Goal: Task Accomplishment & Management: Manage account settings

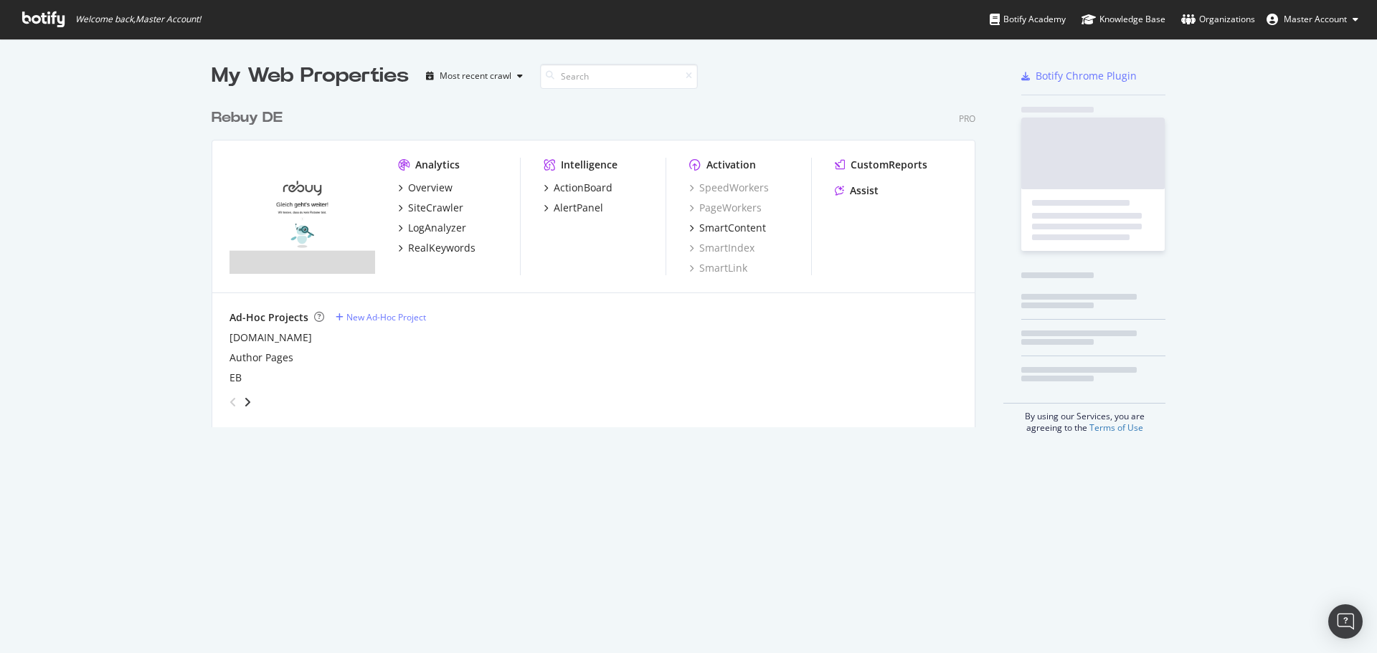
scroll to position [326, 764]
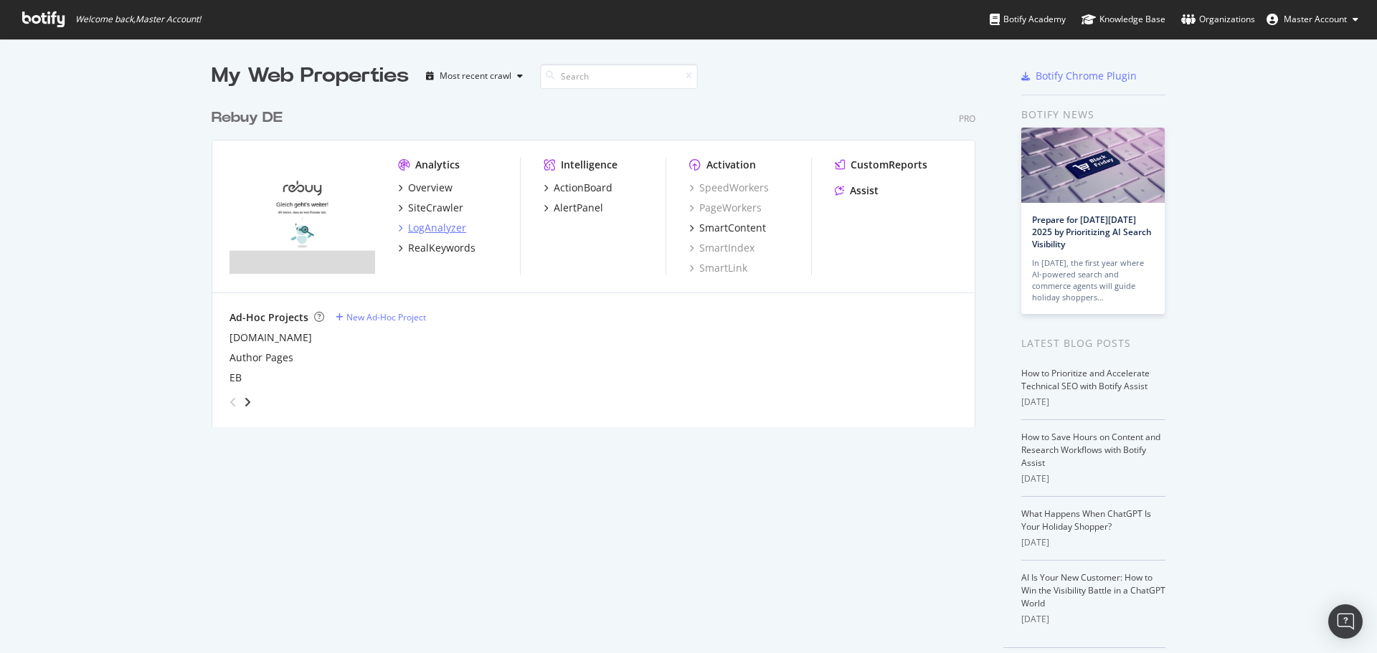
click at [416, 225] on div "LogAnalyzer" at bounding box center [437, 228] width 58 height 14
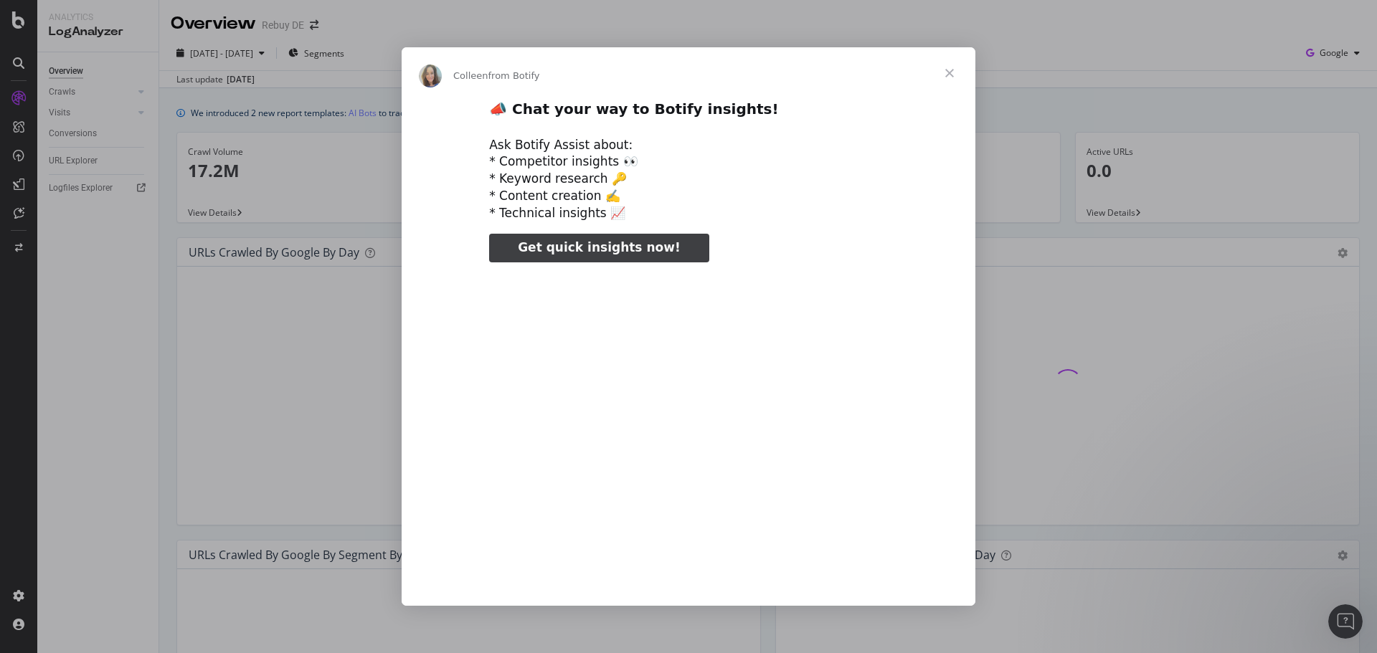
type input "159043"
click at [953, 75] on span "Close" at bounding box center [950, 73] width 52 height 52
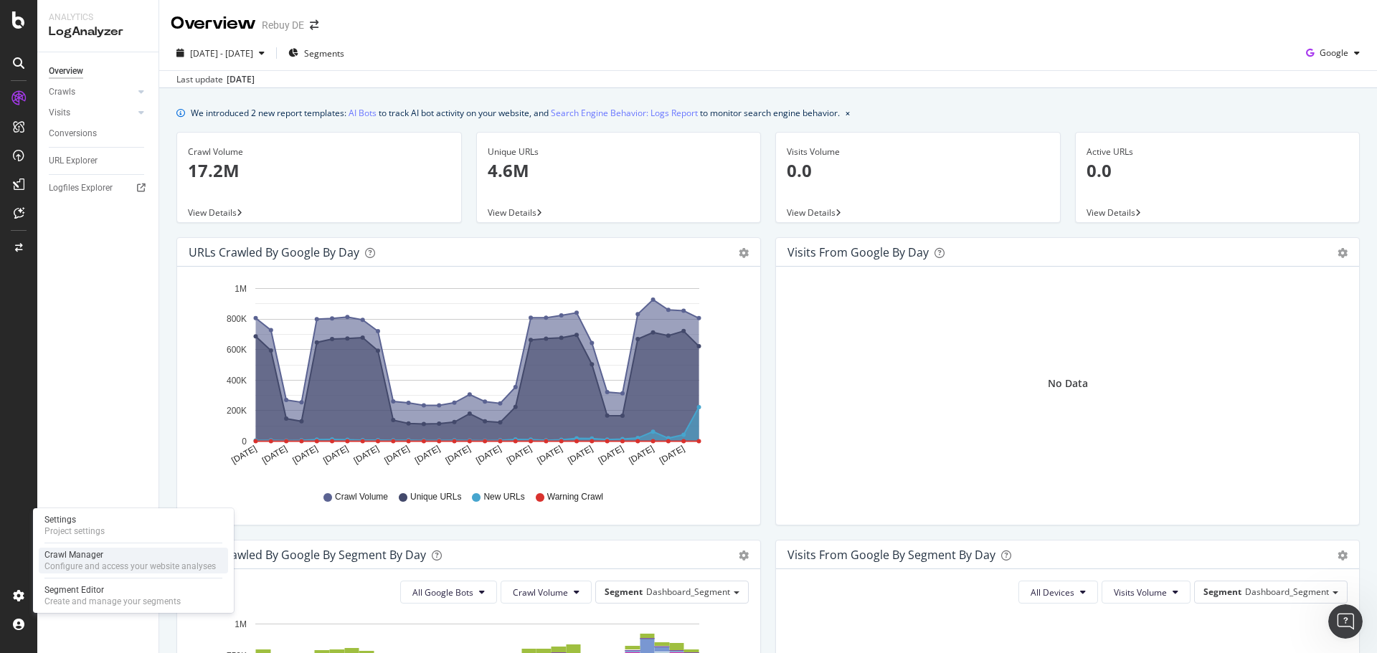
click at [81, 549] on div "Crawl Manager Configure and access your website analyses" at bounding box center [133, 561] width 189 height 26
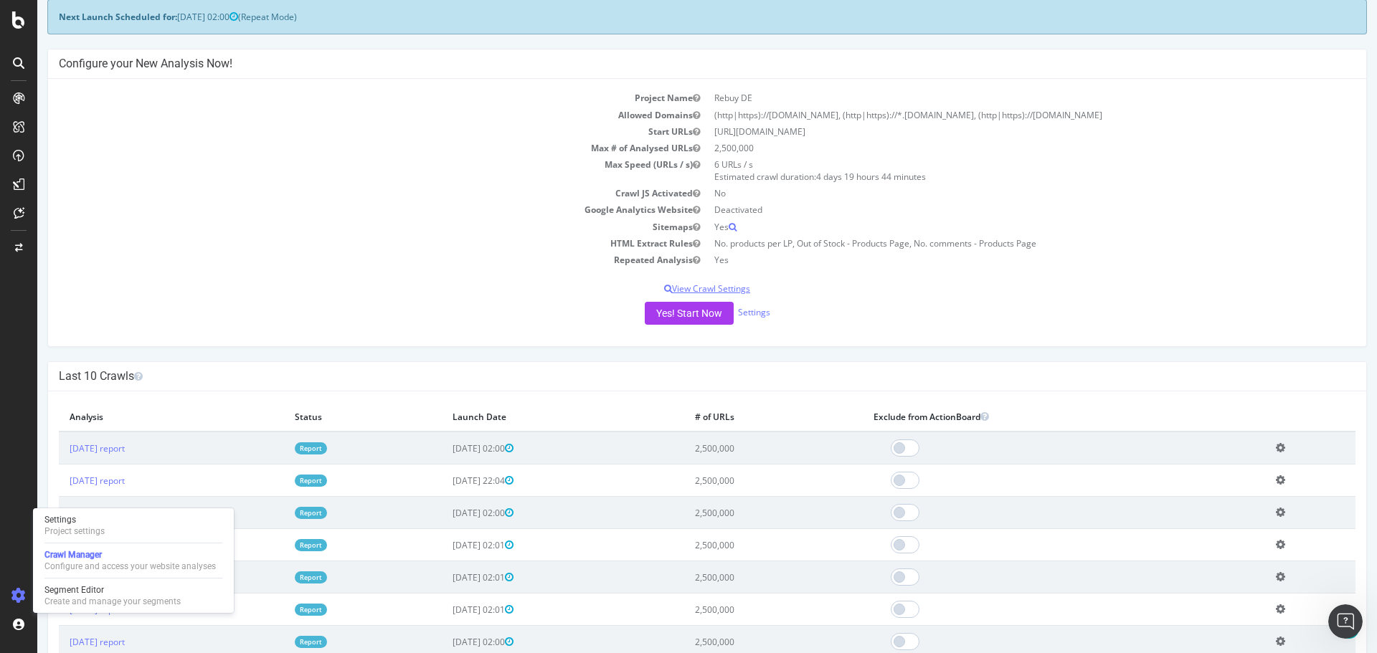
scroll to position [72, 0]
click at [735, 293] on p "View Crawl Settings" at bounding box center [707, 291] width 1296 height 12
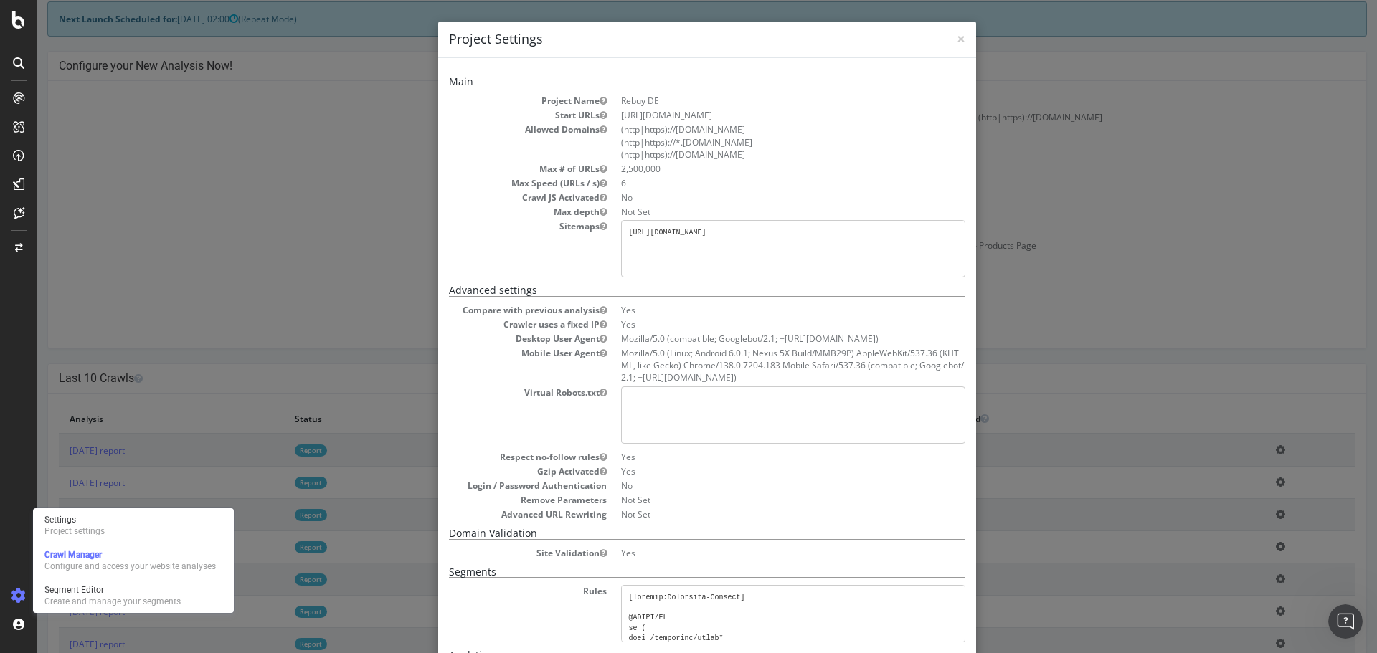
click at [967, 221] on div "Main Project Name Rebuy DE Start URLs [URL][DOMAIN_NAME] Allowed Domains (http|…" at bounding box center [707, 428] width 538 height 741
click at [357, 290] on div "× Close Project Settings Main Project Name Rebuy DE Start URLs [URL][DOMAIN_NAM…" at bounding box center [706, 326] width 1339 height 653
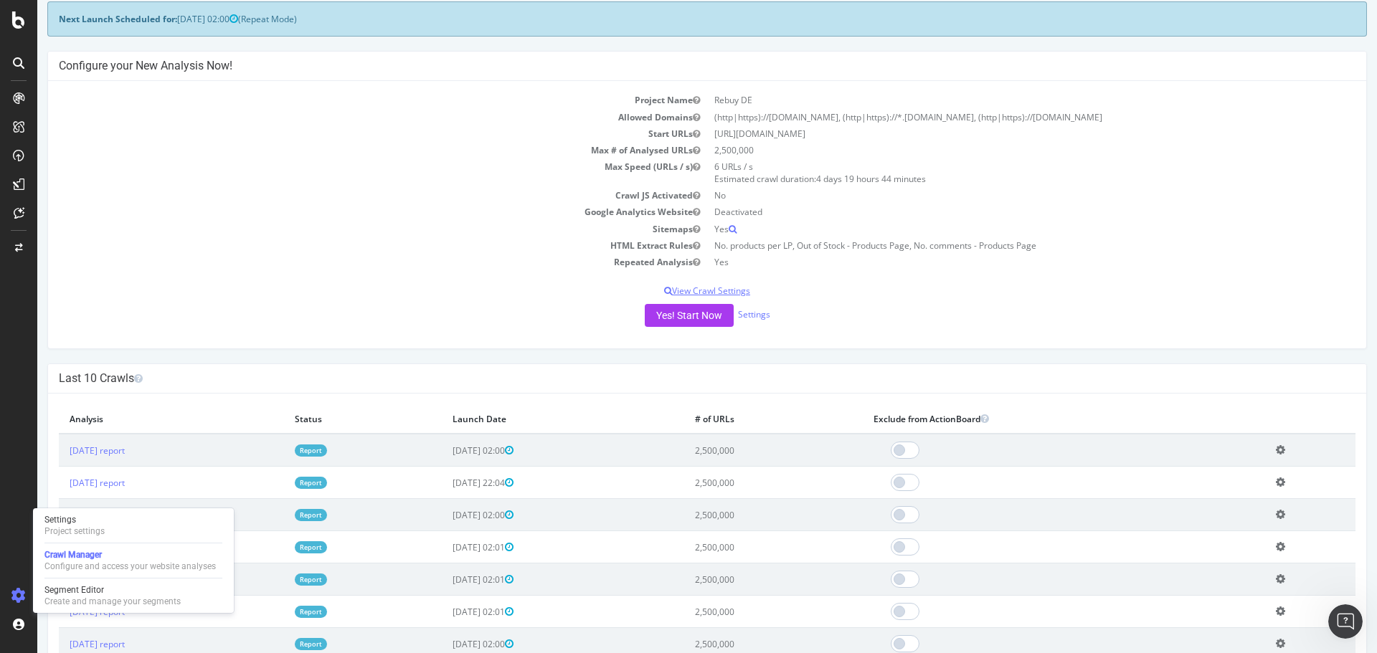
click at [688, 288] on p "View Crawl Settings" at bounding box center [707, 291] width 1296 height 12
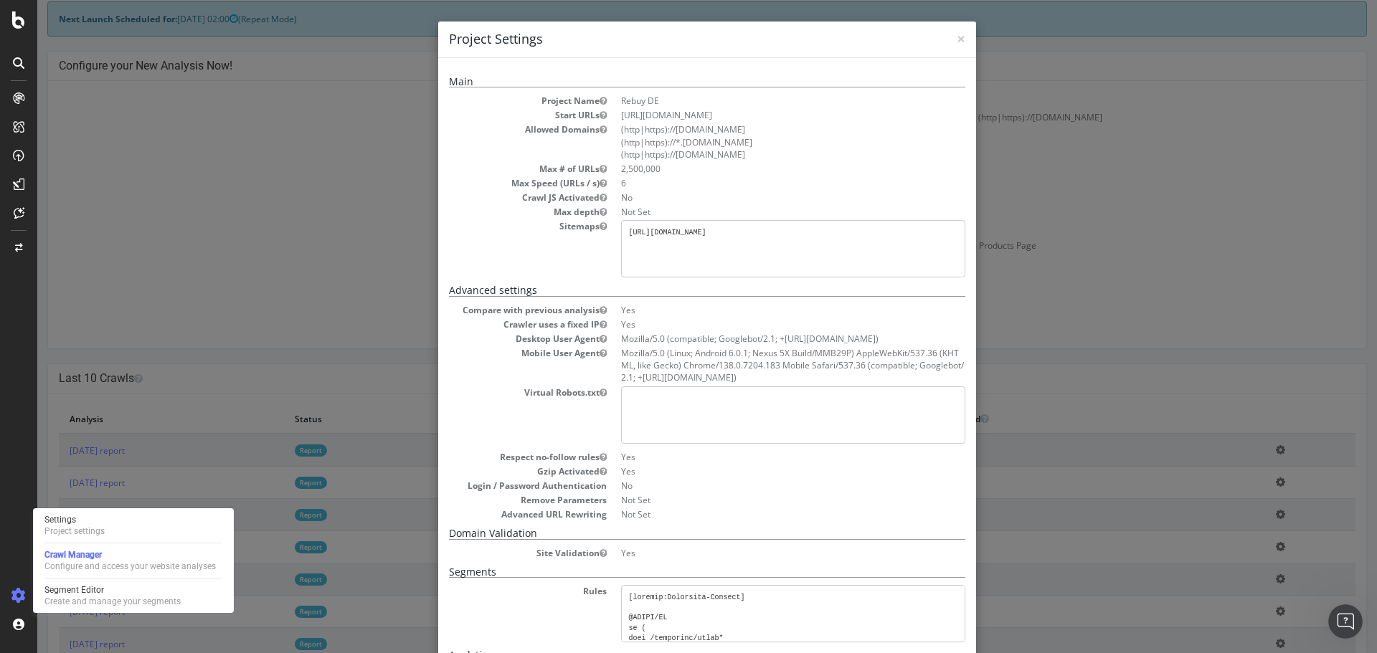
click at [1098, 253] on div "× Close Project Settings Main Project Name Rebuy DE Start URLs [URL][DOMAIN_NAM…" at bounding box center [706, 326] width 1339 height 653
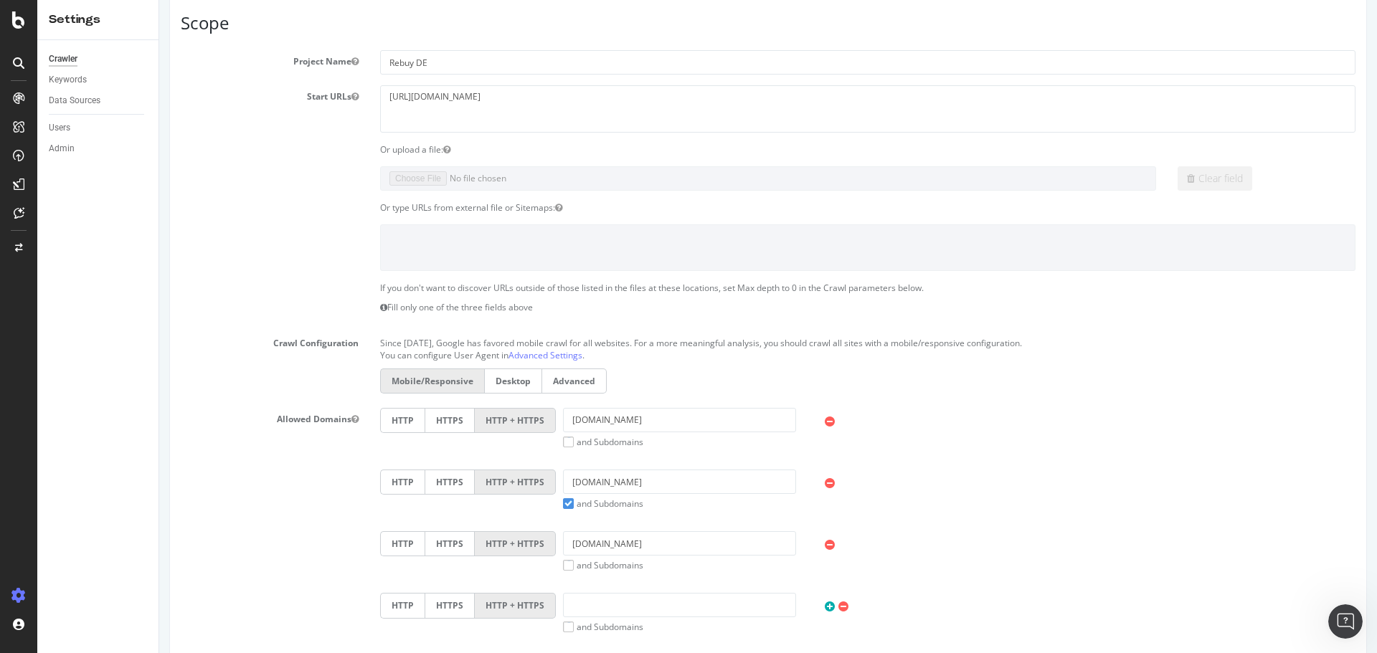
scroll to position [108, 0]
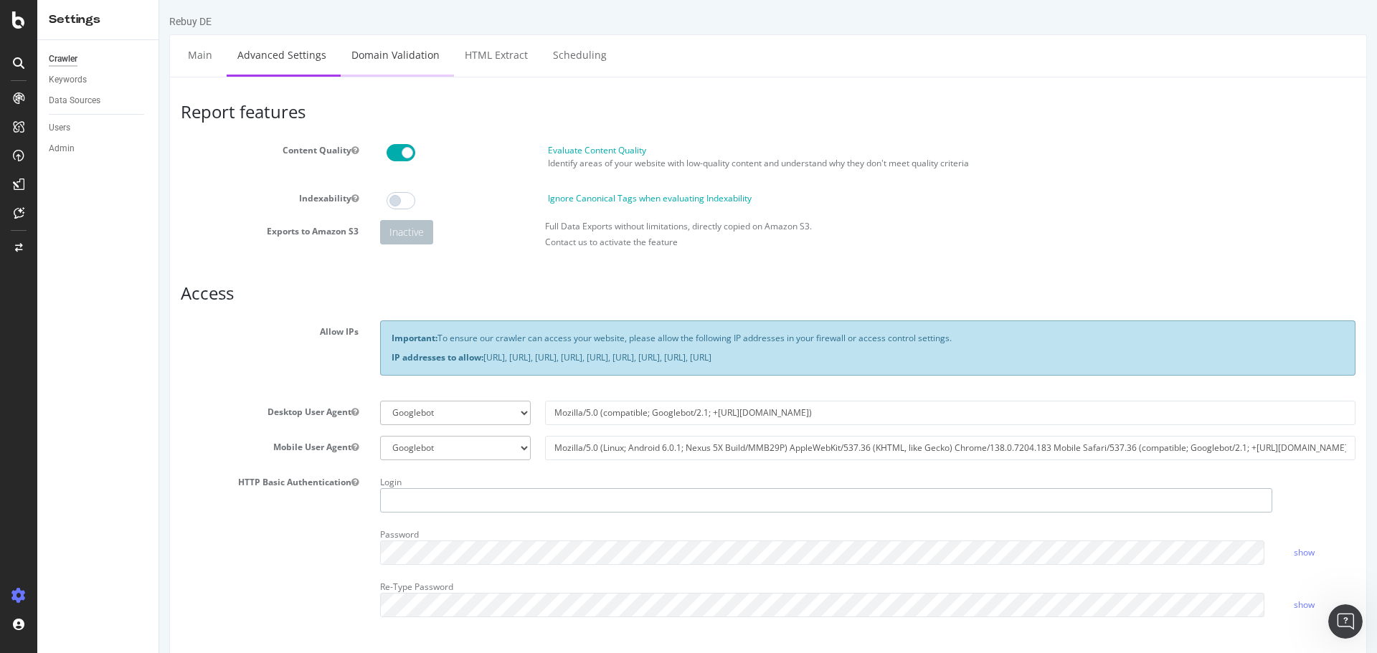
type input "seo_rebuy"
click at [365, 64] on link "Domain Validation" at bounding box center [396, 54] width 110 height 39
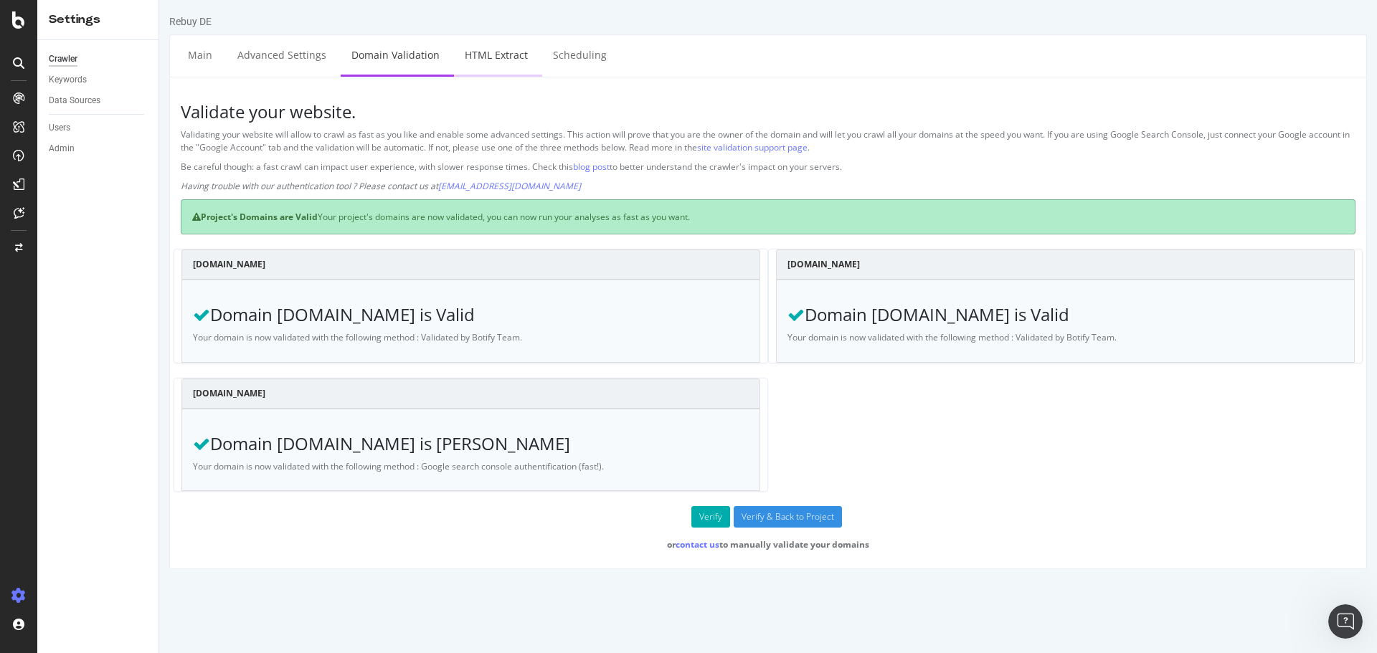
click at [480, 74] on link "HTML Extract" at bounding box center [496, 54] width 85 height 39
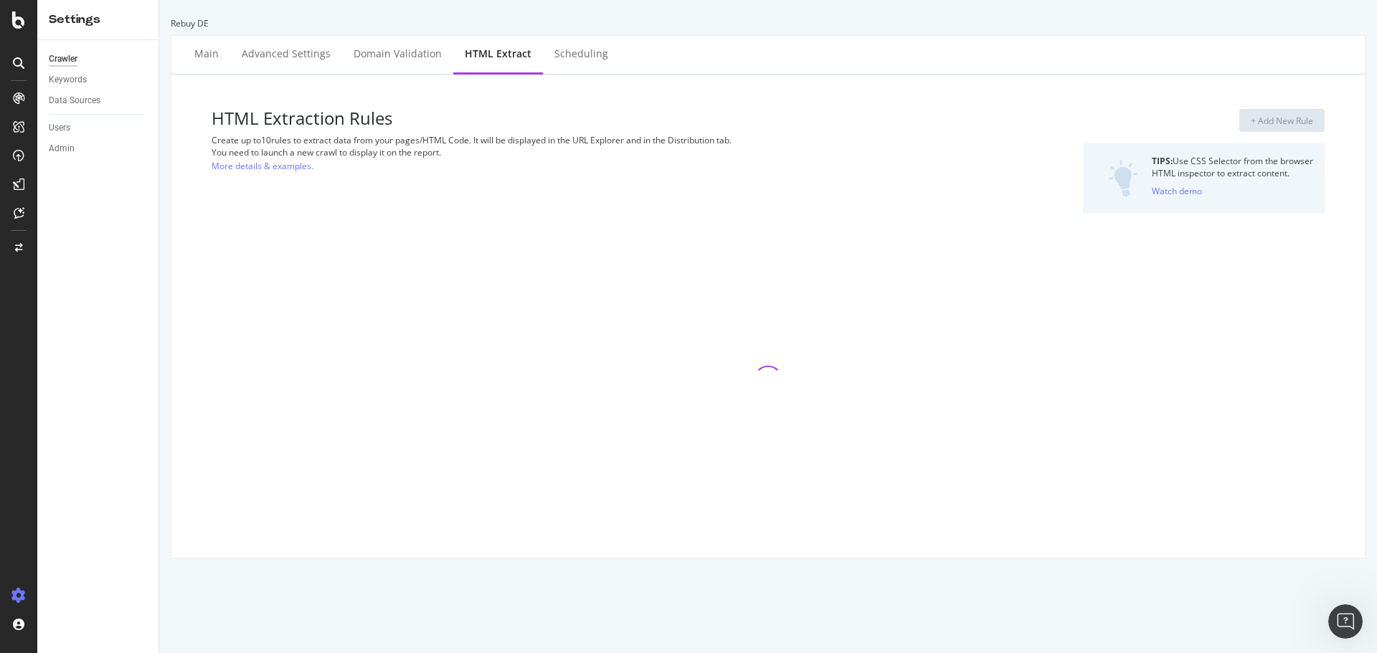
select select "i"
select select "exist"
select select "i"
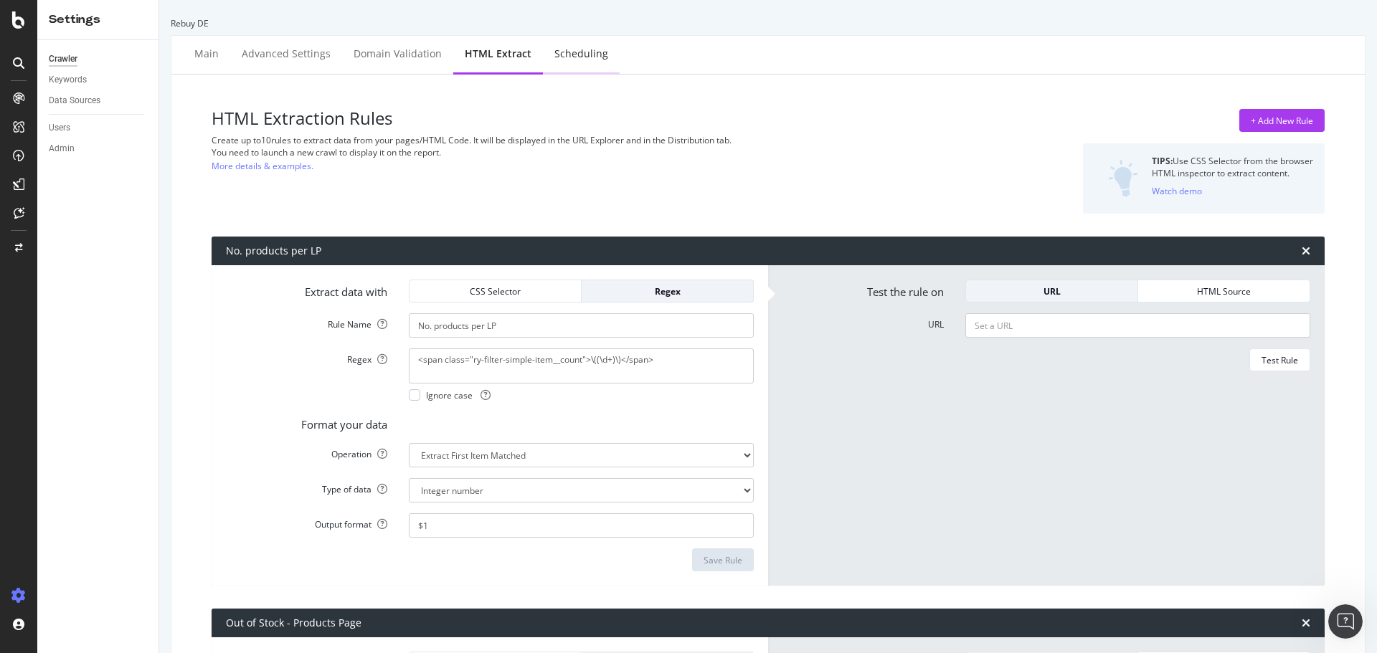
click at [543, 62] on div "Scheduling" at bounding box center [581, 54] width 77 height 39
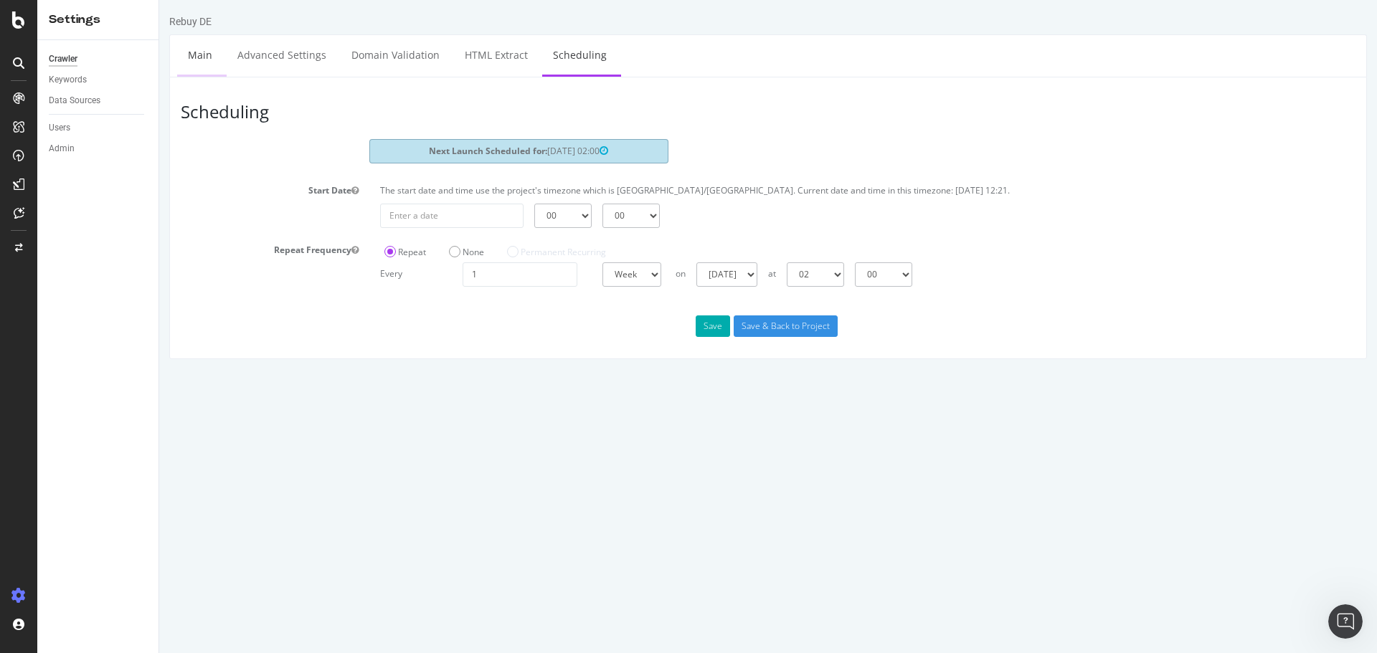
click at [204, 54] on link "Main" at bounding box center [200, 54] width 46 height 39
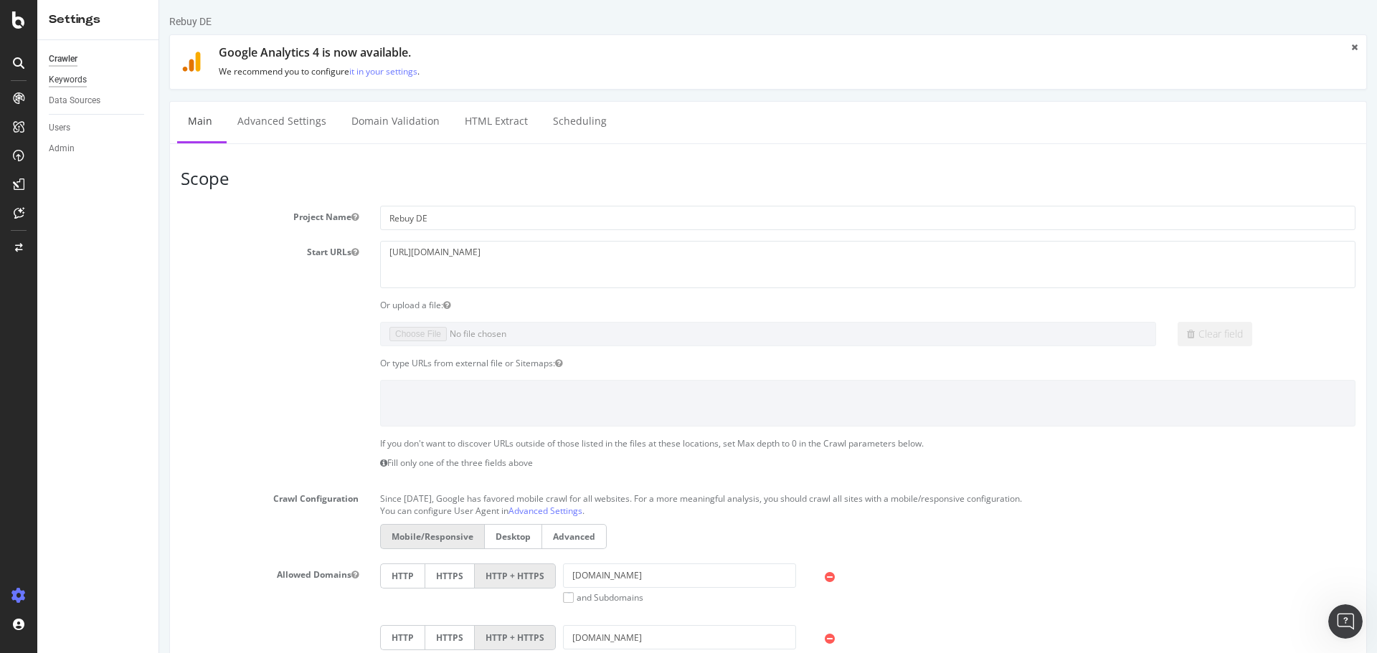
click at [67, 74] on div "Keywords" at bounding box center [68, 79] width 38 height 15
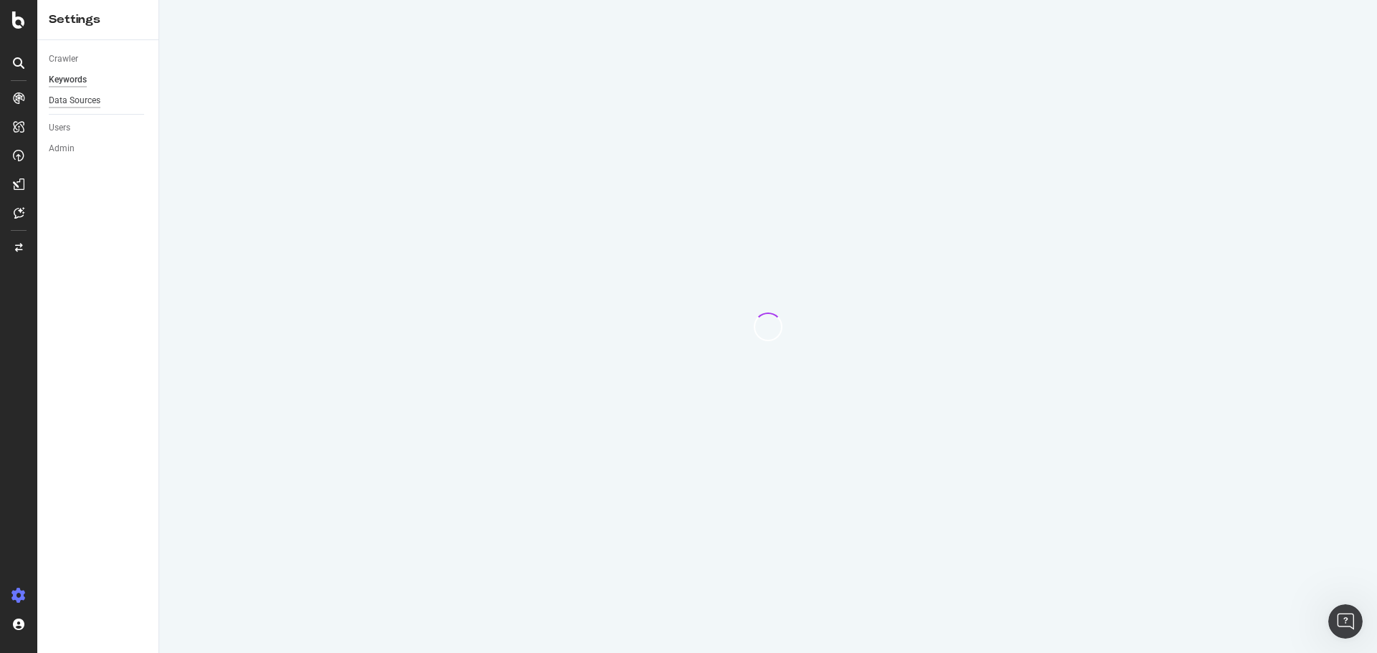
click at [71, 104] on div "Data Sources" at bounding box center [75, 100] width 52 height 15
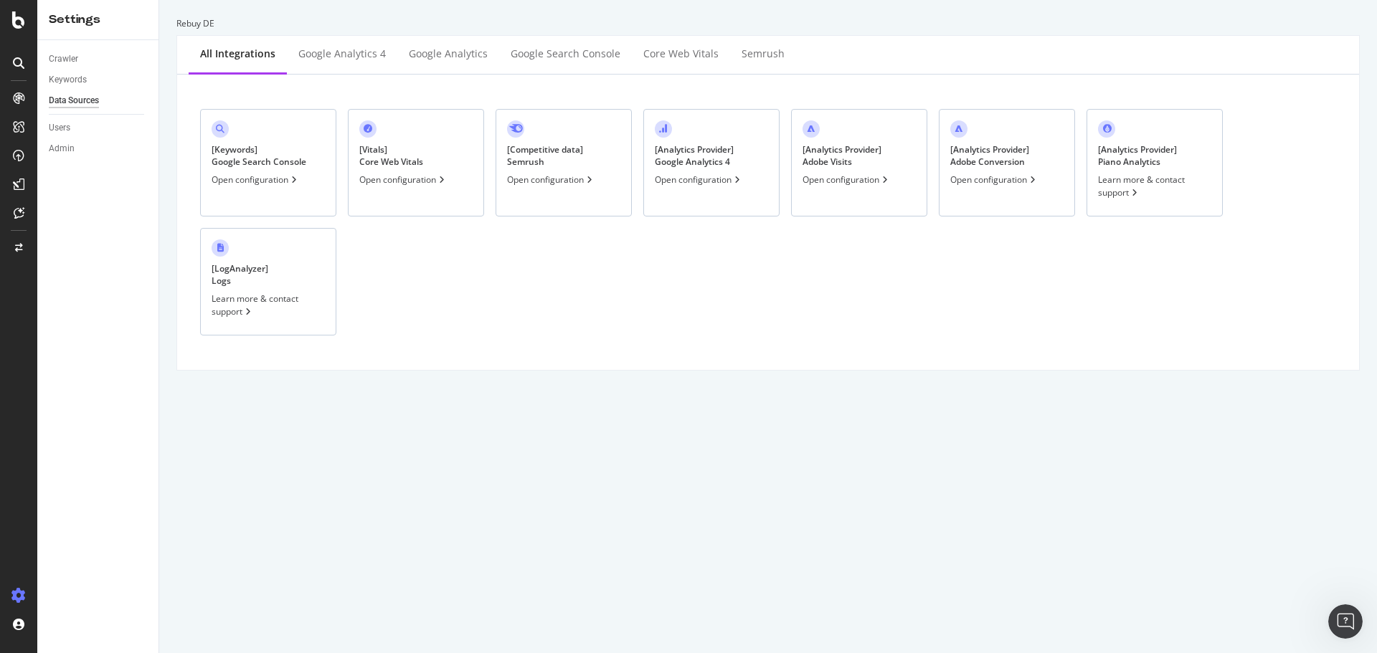
drag, startPoint x: 71, startPoint y: 101, endPoint x: 58, endPoint y: 71, distance: 32.8
click at [71, 100] on div "Data Sources" at bounding box center [74, 100] width 50 height 15
click at [58, 71] on div "Keywords" at bounding box center [104, 80] width 110 height 21
click at [57, 75] on div "Keywords" at bounding box center [68, 79] width 38 height 15
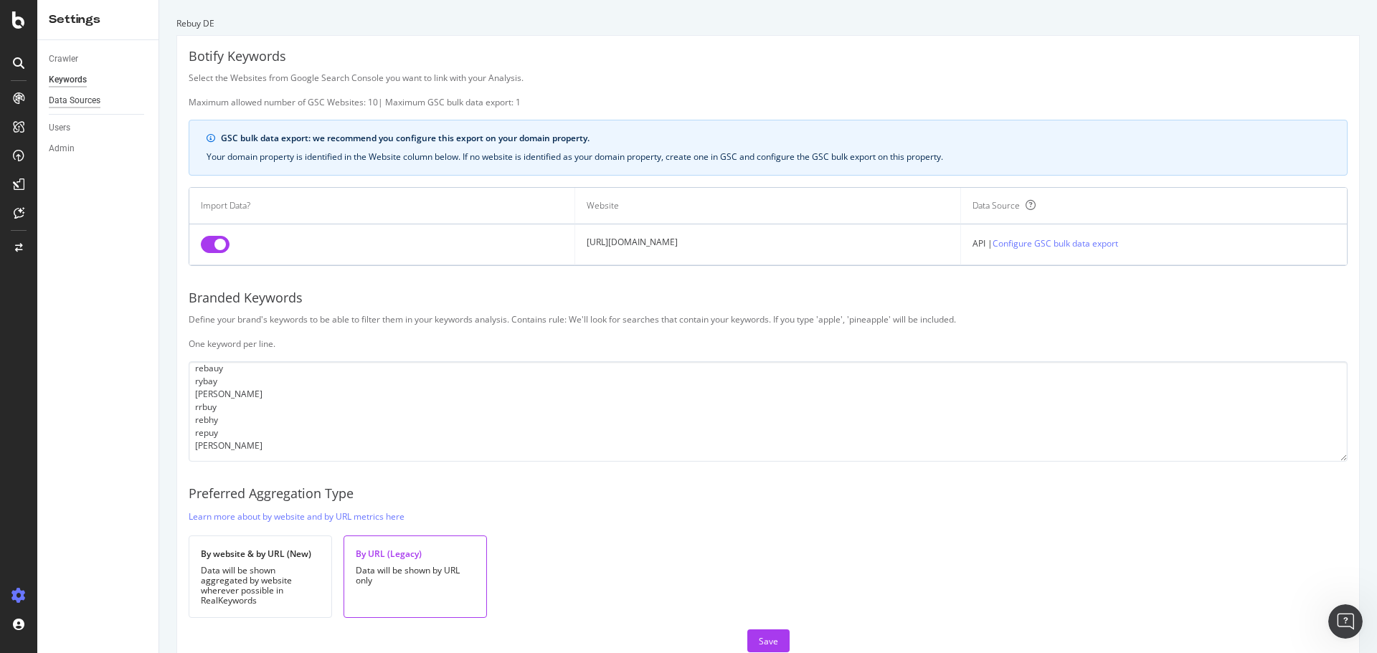
click at [91, 100] on div "Data Sources" at bounding box center [75, 100] width 52 height 15
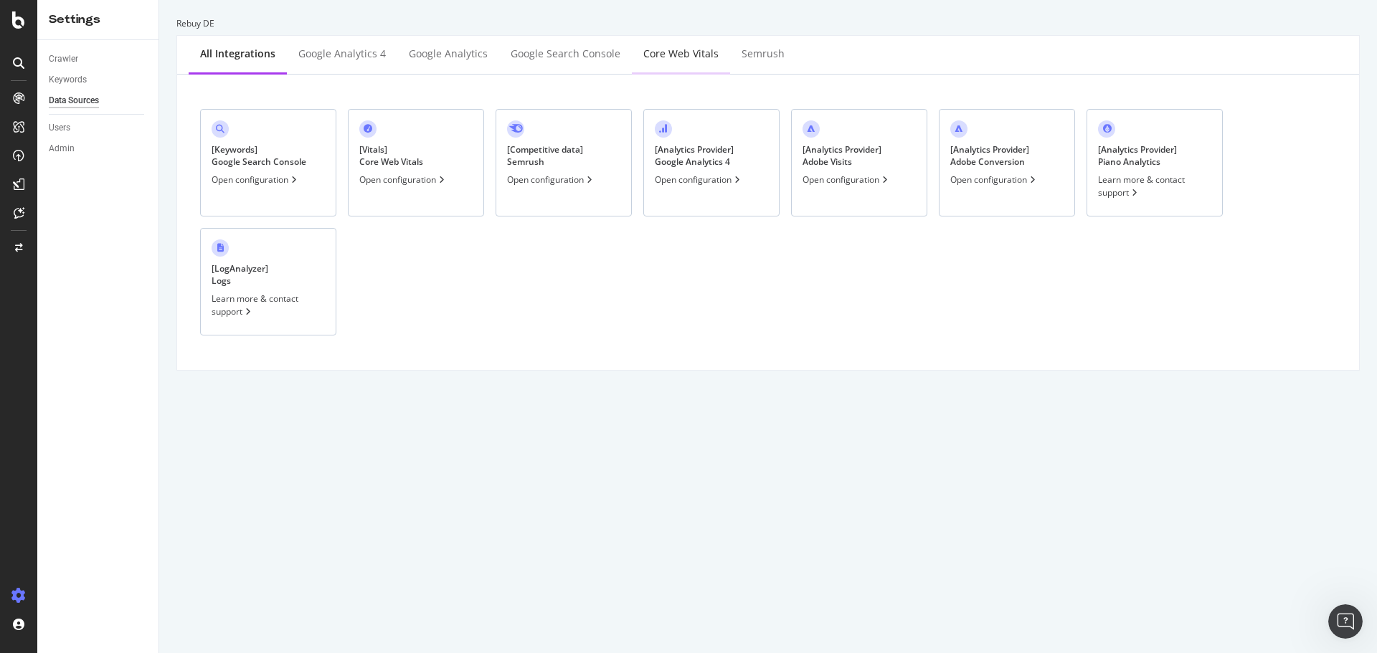
click at [693, 54] on div "Core Web Vitals" at bounding box center [680, 54] width 75 height 14
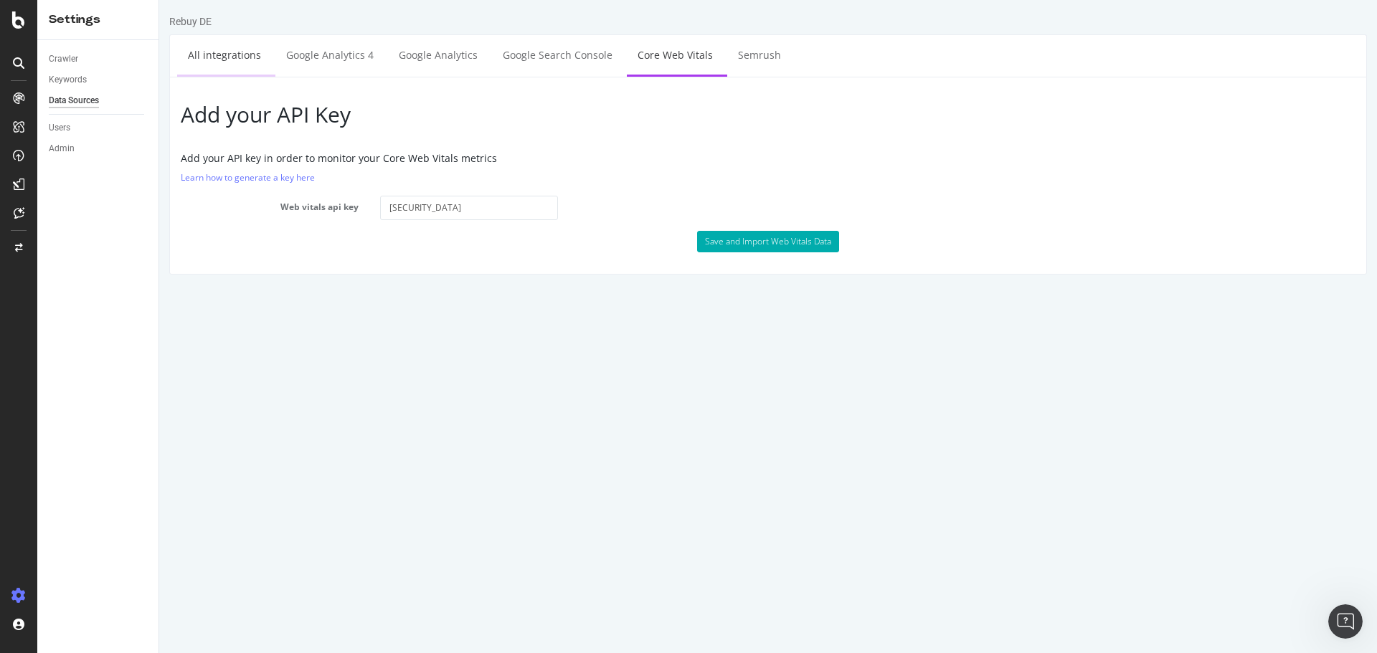
click at [235, 63] on link "All integrations" at bounding box center [224, 54] width 95 height 39
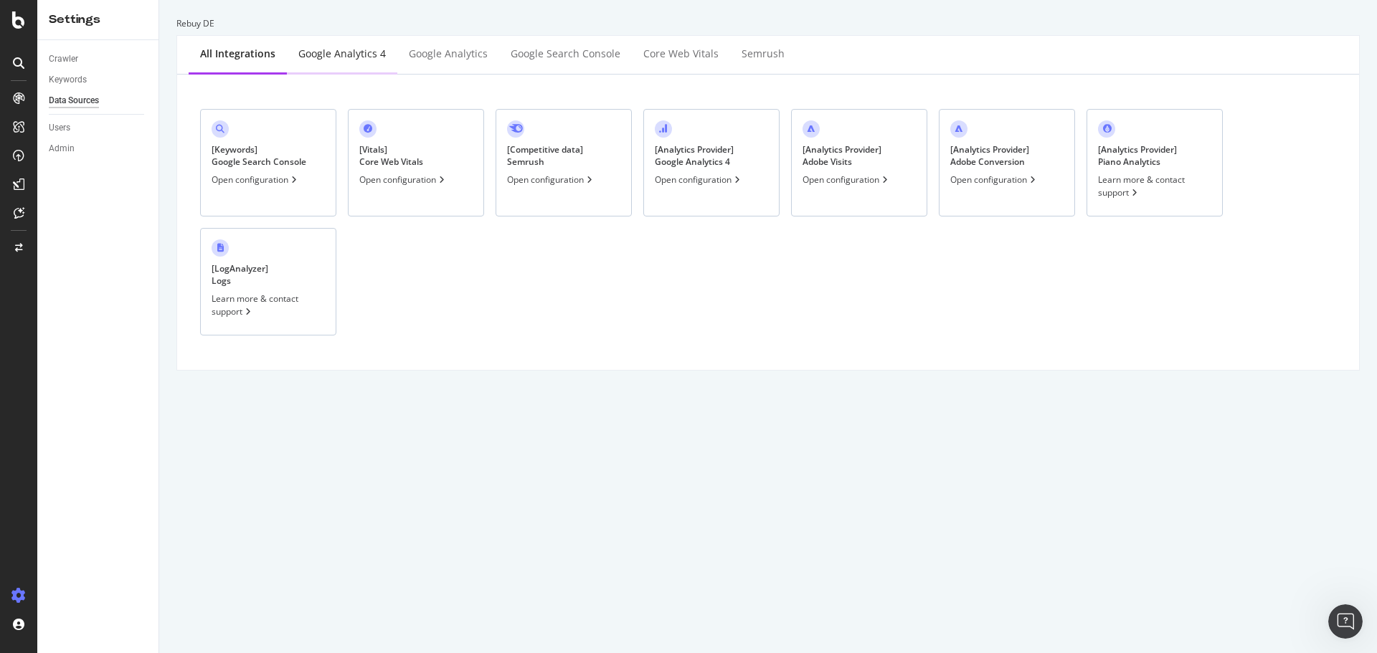
click at [302, 54] on div "Google Analytics 4" at bounding box center [341, 54] width 87 height 14
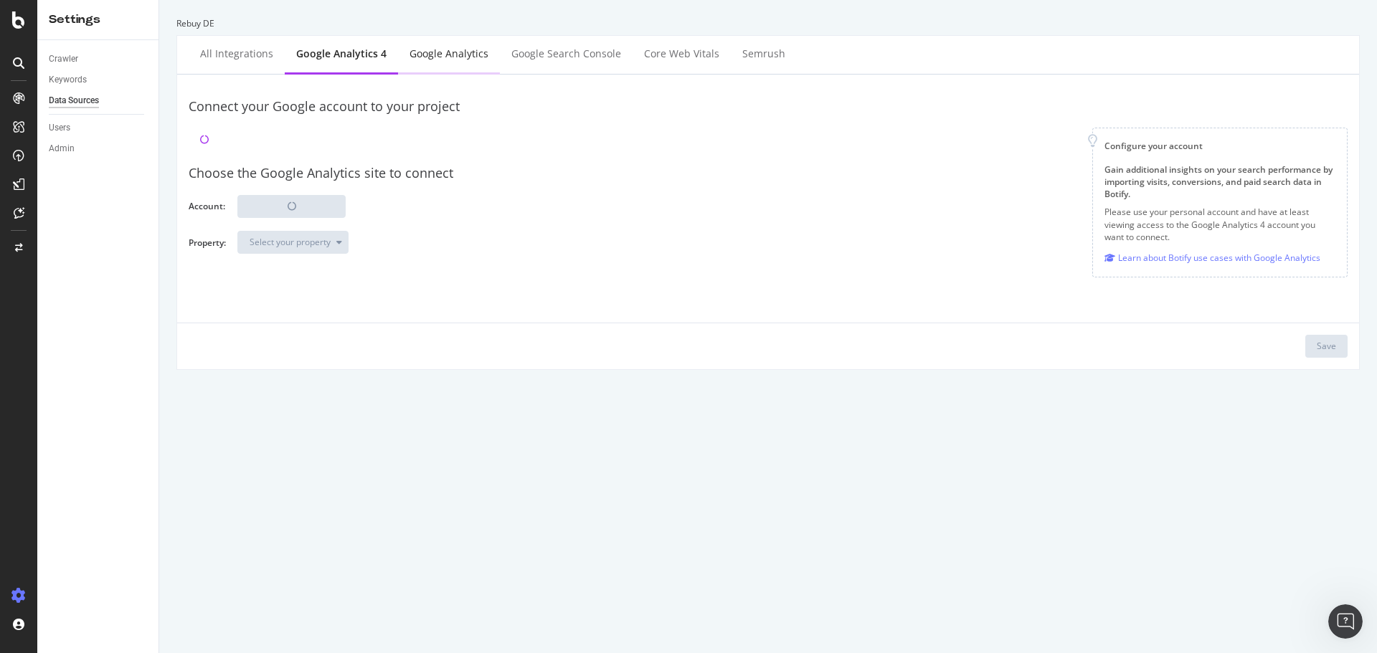
click at [425, 43] on div "Google Analytics" at bounding box center [449, 54] width 102 height 39
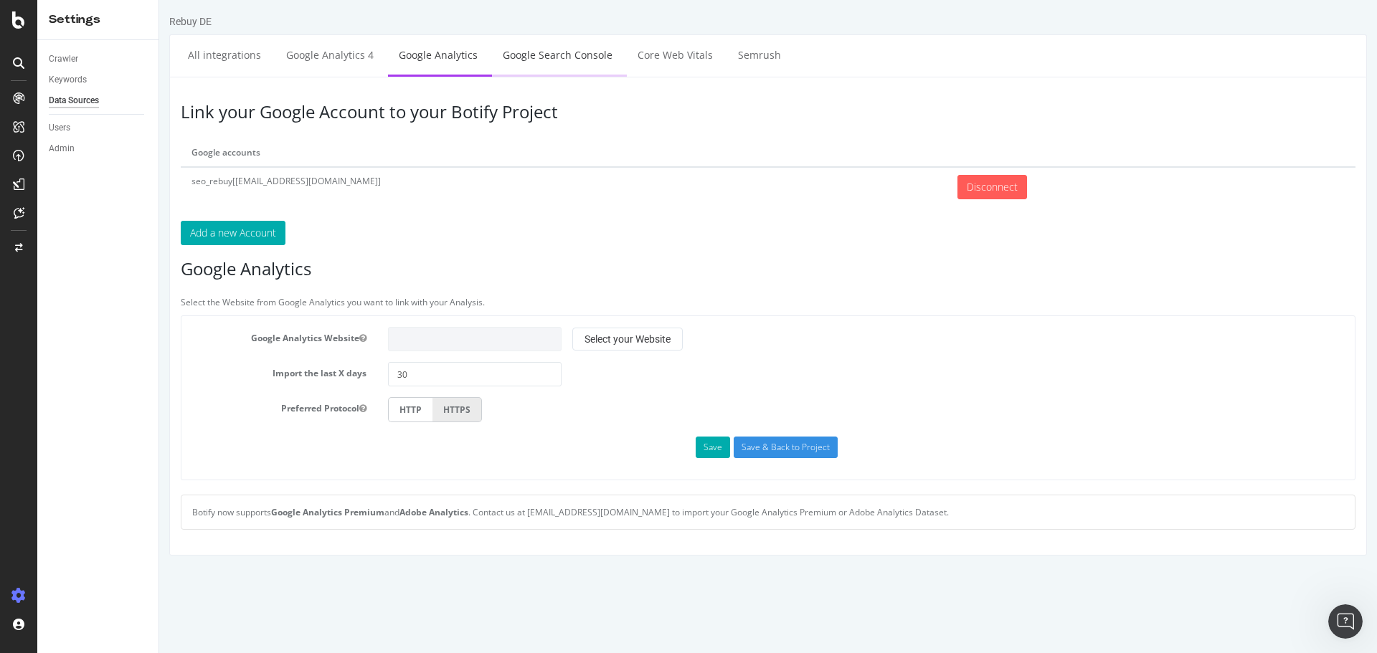
click at [555, 64] on link "Google Search Console" at bounding box center [557, 54] width 131 height 39
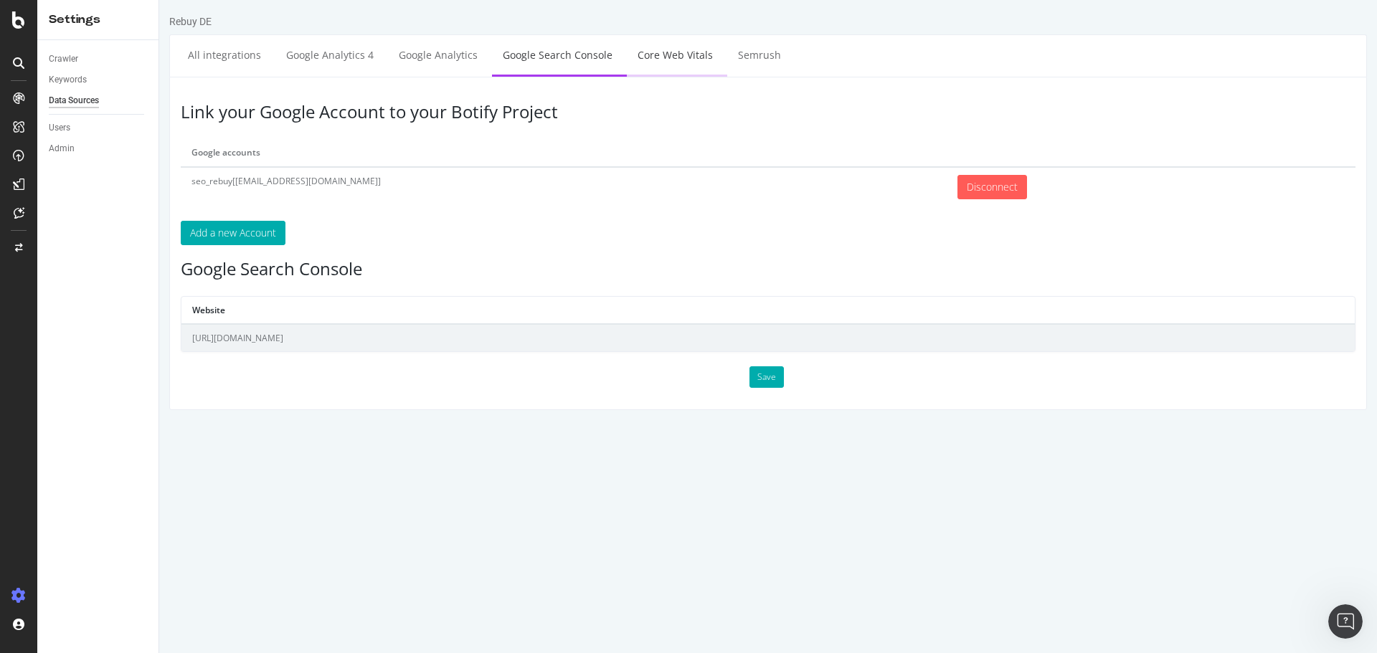
click at [660, 62] on link "Core Web Vitals" at bounding box center [675, 54] width 97 height 39
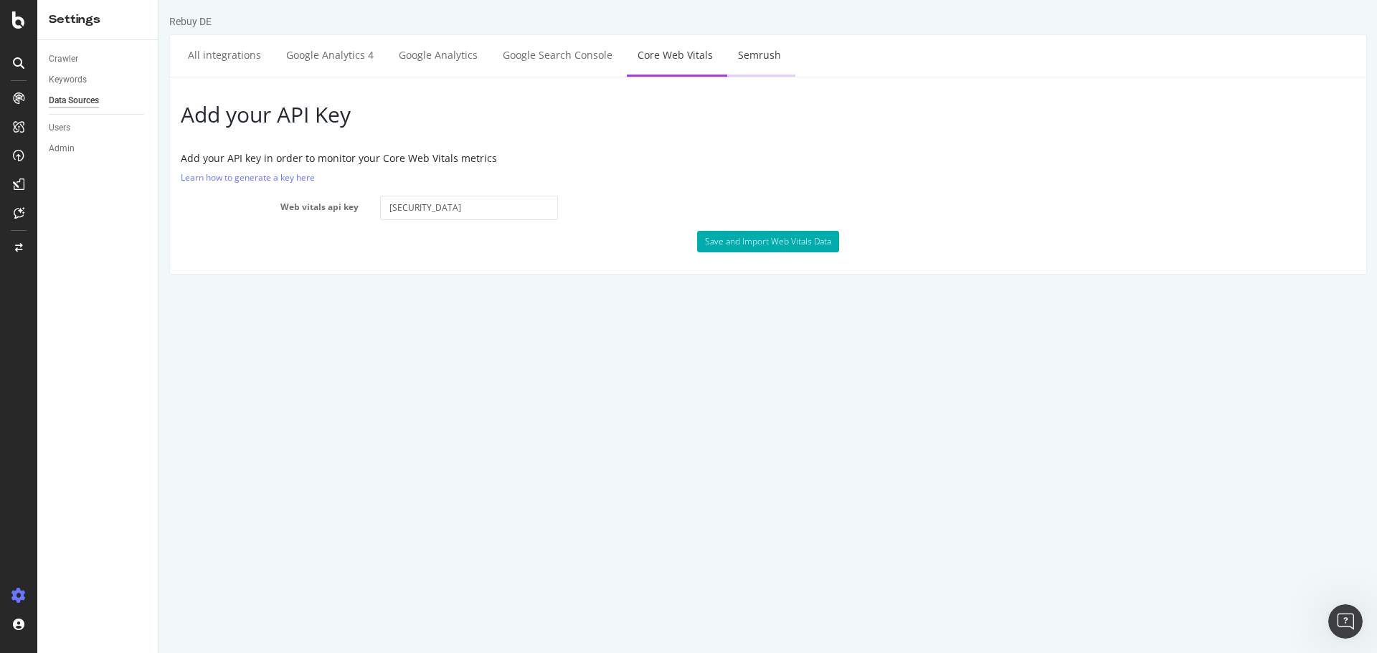
click at [751, 65] on link "Semrush" at bounding box center [759, 54] width 65 height 39
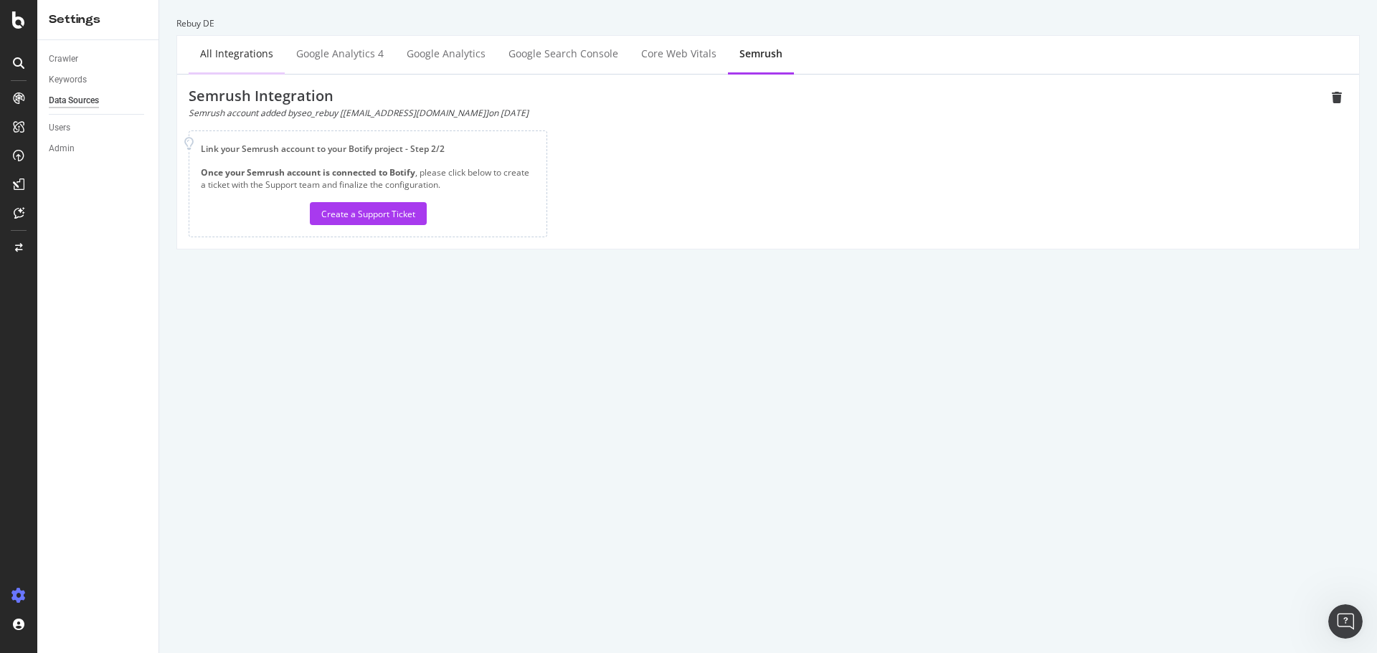
click at [224, 57] on div "All integrations" at bounding box center [236, 54] width 73 height 14
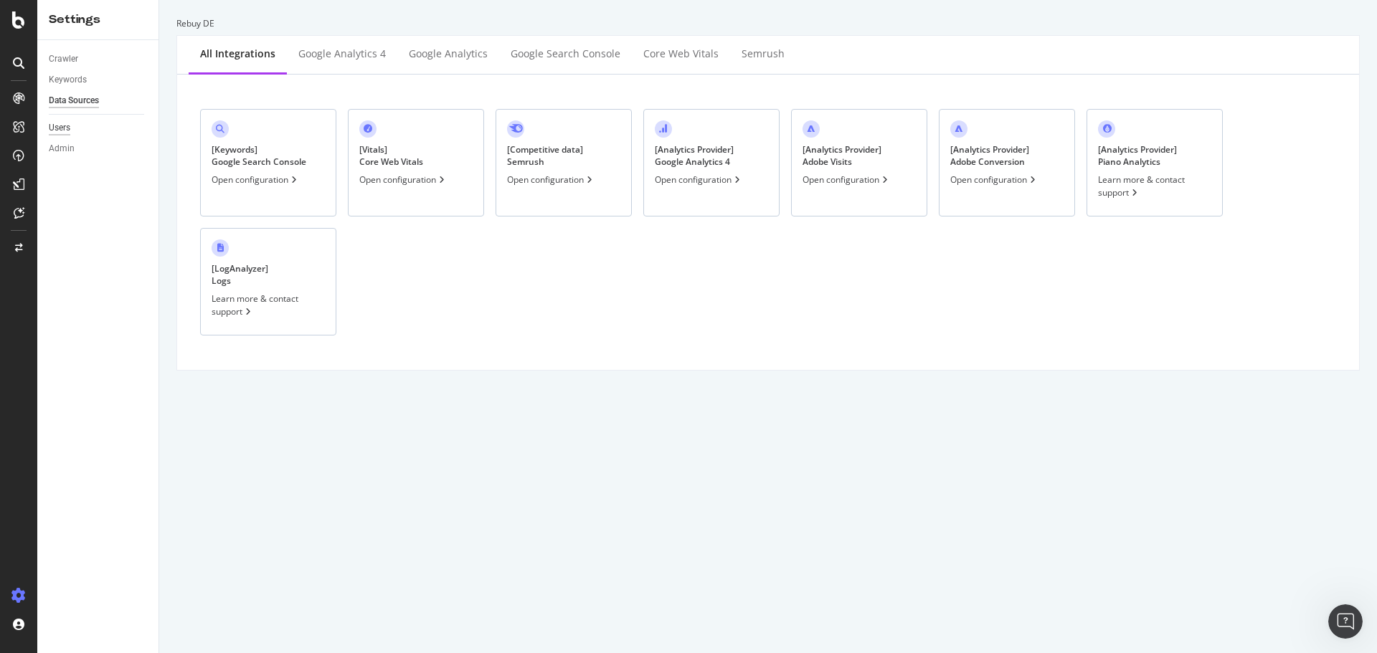
click at [55, 129] on div "Users" at bounding box center [60, 127] width 22 height 15
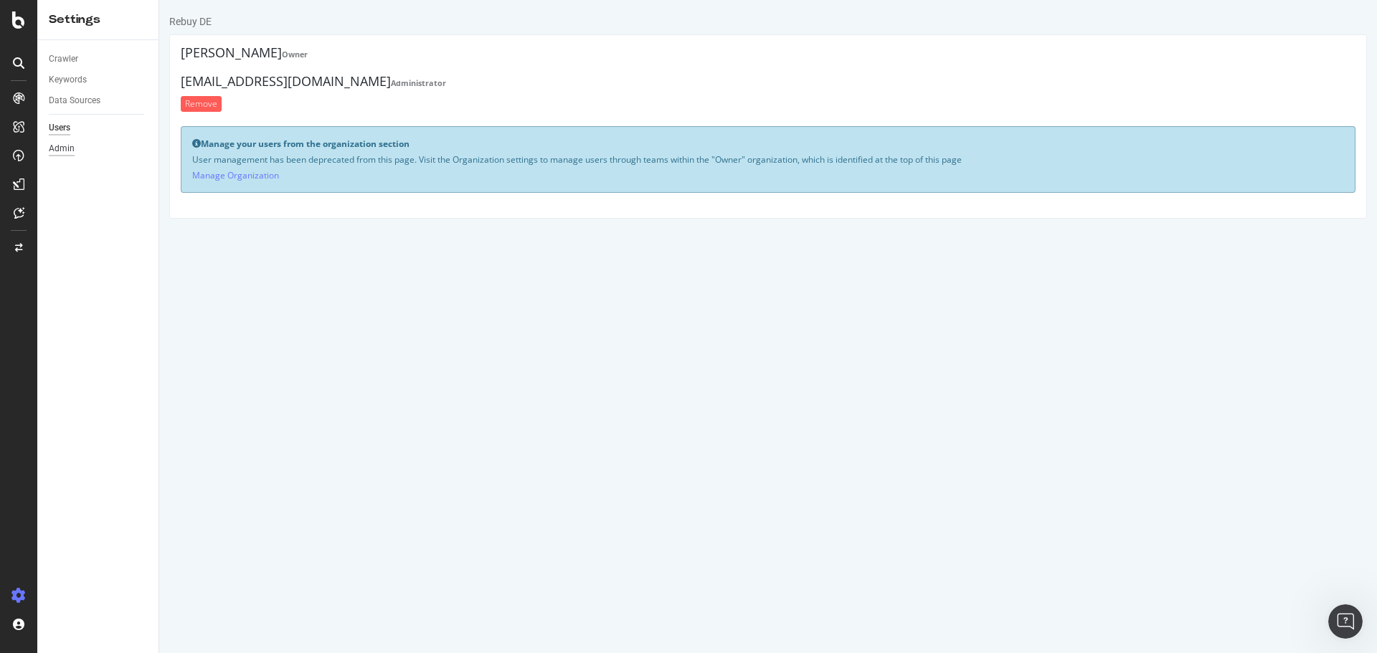
click at [70, 151] on div "Admin" at bounding box center [62, 148] width 26 height 15
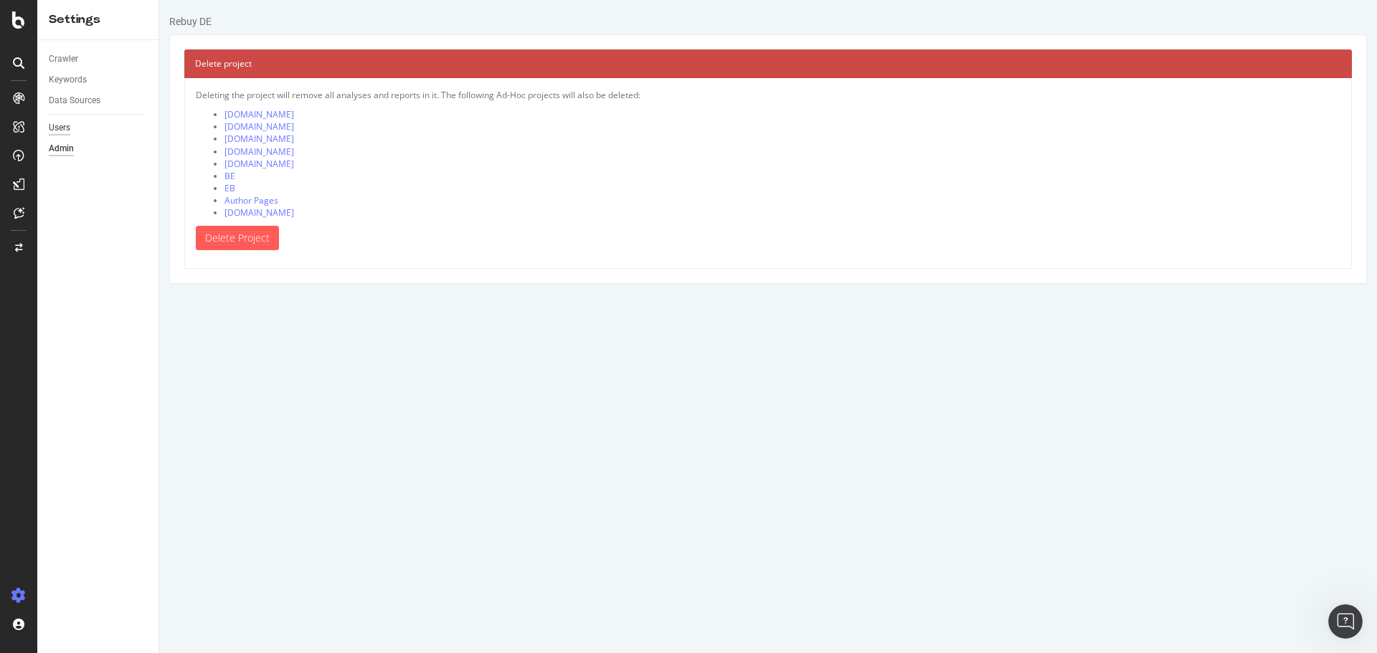
click at [63, 128] on div "Users" at bounding box center [60, 127] width 22 height 15
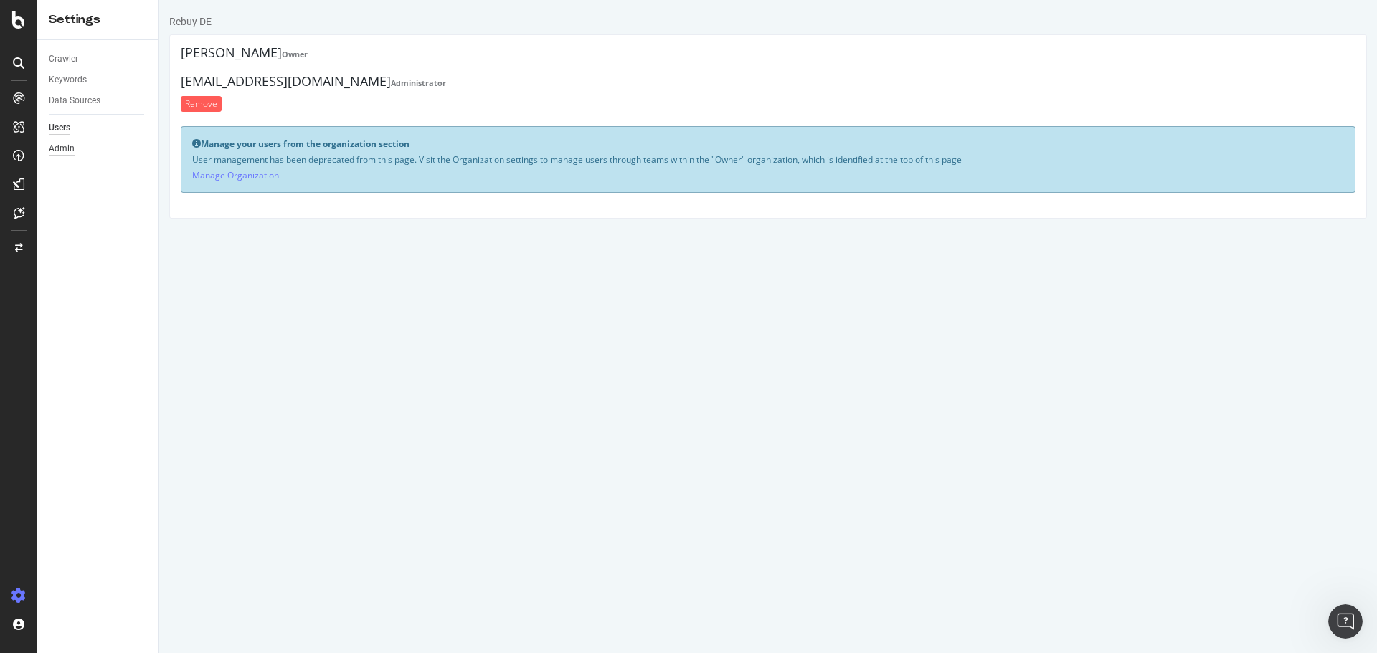
click at [67, 143] on div "Admin" at bounding box center [62, 148] width 26 height 15
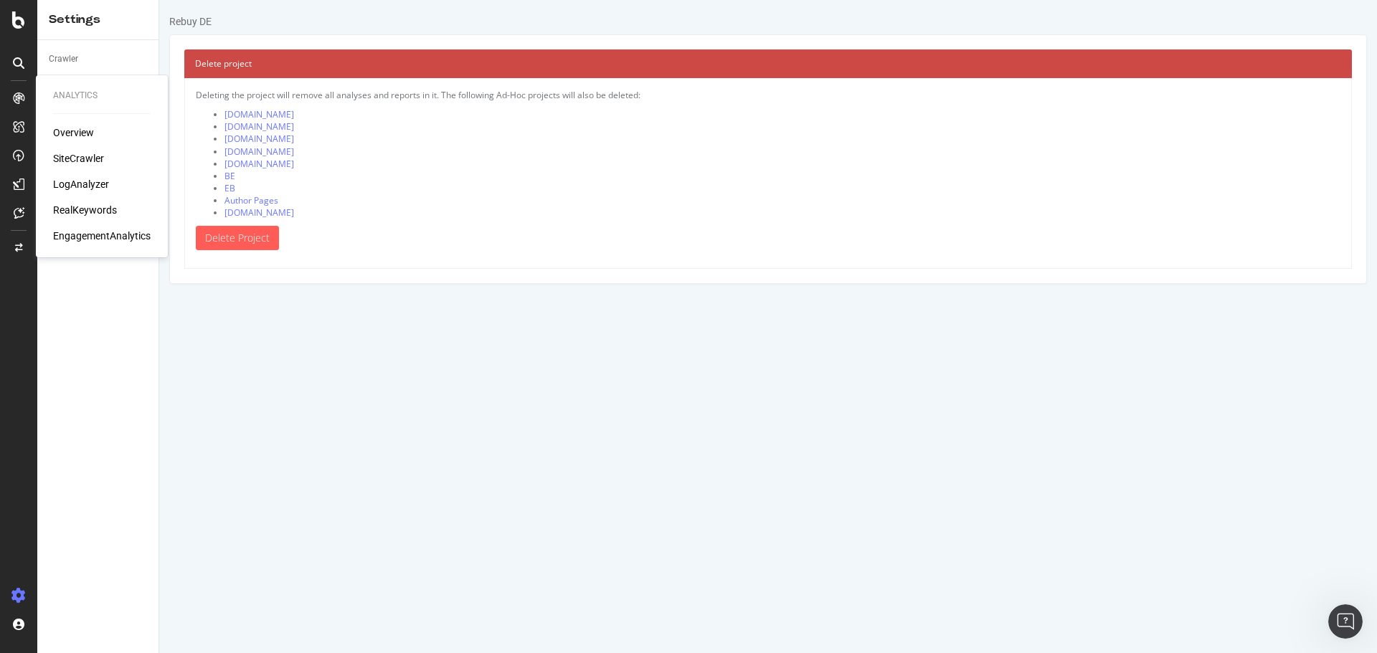
drag, startPoint x: 35, startPoint y: 88, endPoint x: 66, endPoint y: 108, distance: 36.8
click at [66, 108] on div "Analytics Overview SiteCrawler LogAnalyzer RealKeywords EngagementAnalytics" at bounding box center [102, 166] width 120 height 176
click at [67, 97] on div "Data Sources" at bounding box center [75, 100] width 52 height 15
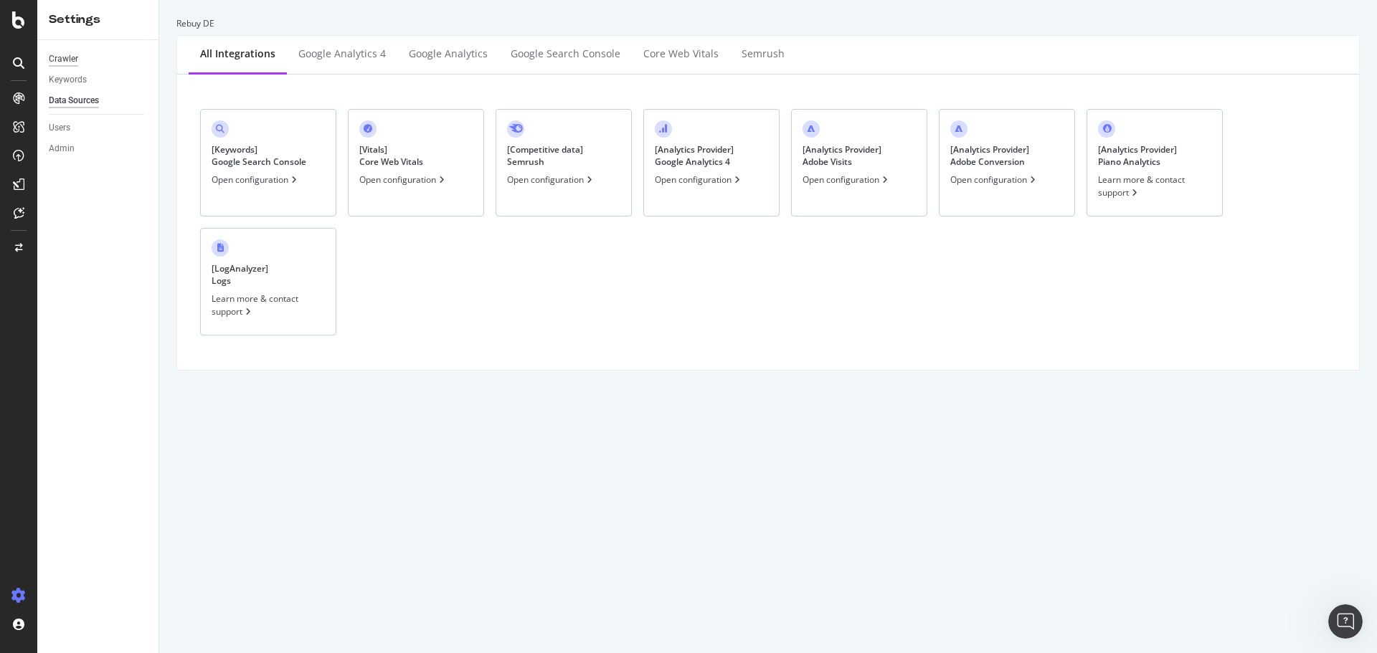
click at [72, 66] on div "Crawler" at bounding box center [63, 59] width 29 height 15
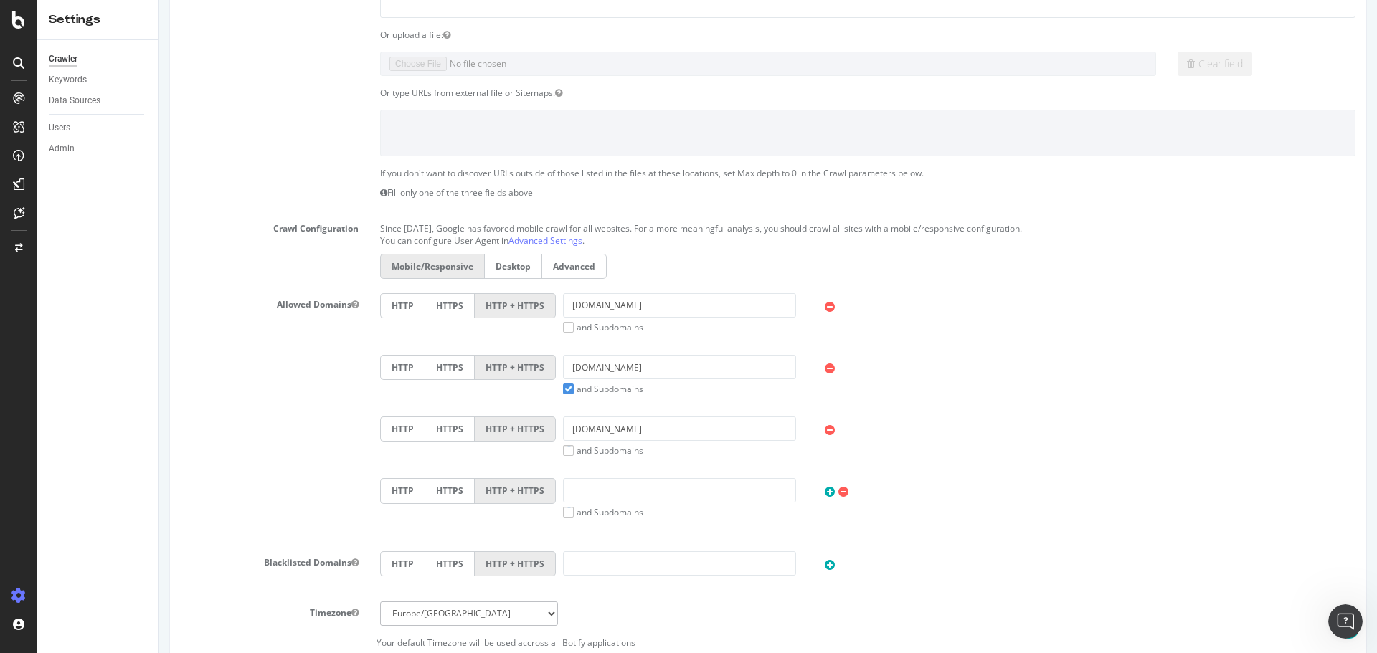
scroll to position [287, 0]
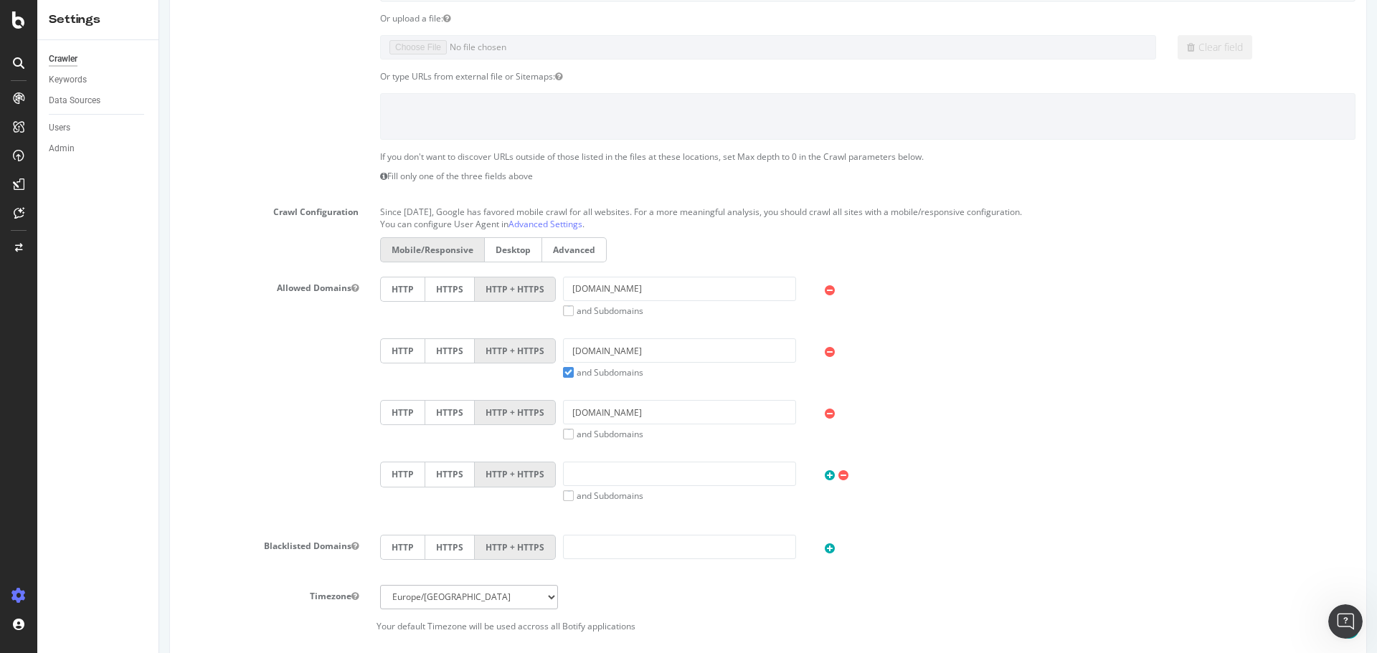
click at [437, 175] on p "Fill only one of the three fields above" at bounding box center [867, 176] width 975 height 12
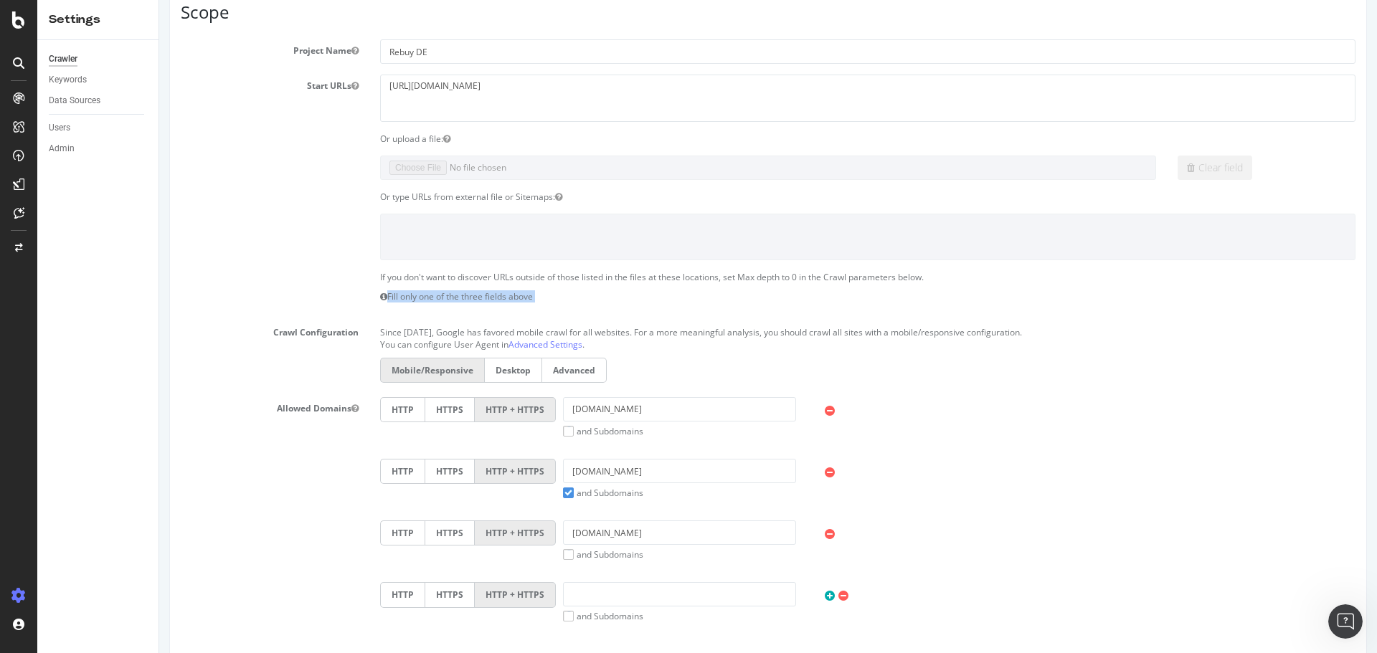
scroll to position [0, 0]
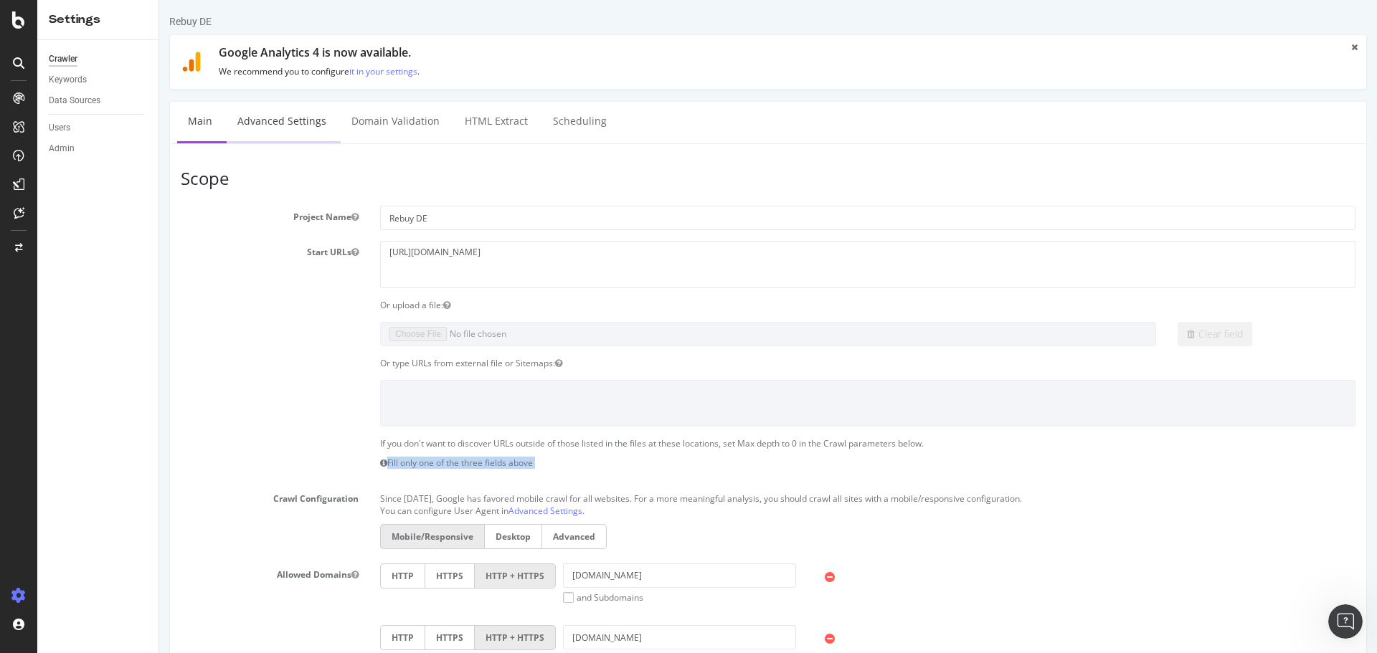
click at [270, 130] on link "Advanced Settings" at bounding box center [282, 121] width 110 height 39
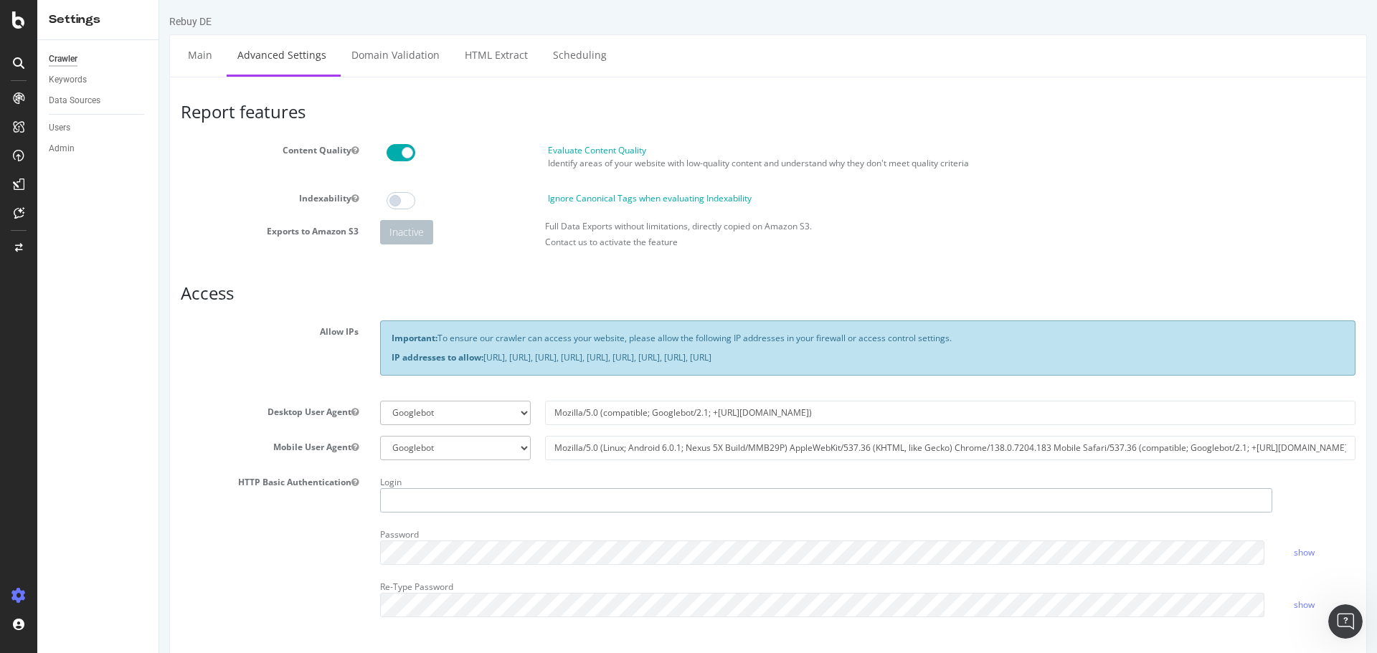
type input "seo_rebuy"
drag, startPoint x: 574, startPoint y: 225, endPoint x: 687, endPoint y: 227, distance: 112.6
click at [687, 227] on label "Full Data Exports without limitations, directly copied on Amazon S3." at bounding box center [678, 226] width 267 height 12
drag, startPoint x: 401, startPoint y: 337, endPoint x: 977, endPoint y: 368, distance: 577.3
click at [963, 368] on div "Important: To ensure our crawler can access your website, please allow the foll…" at bounding box center [867, 348] width 975 height 54
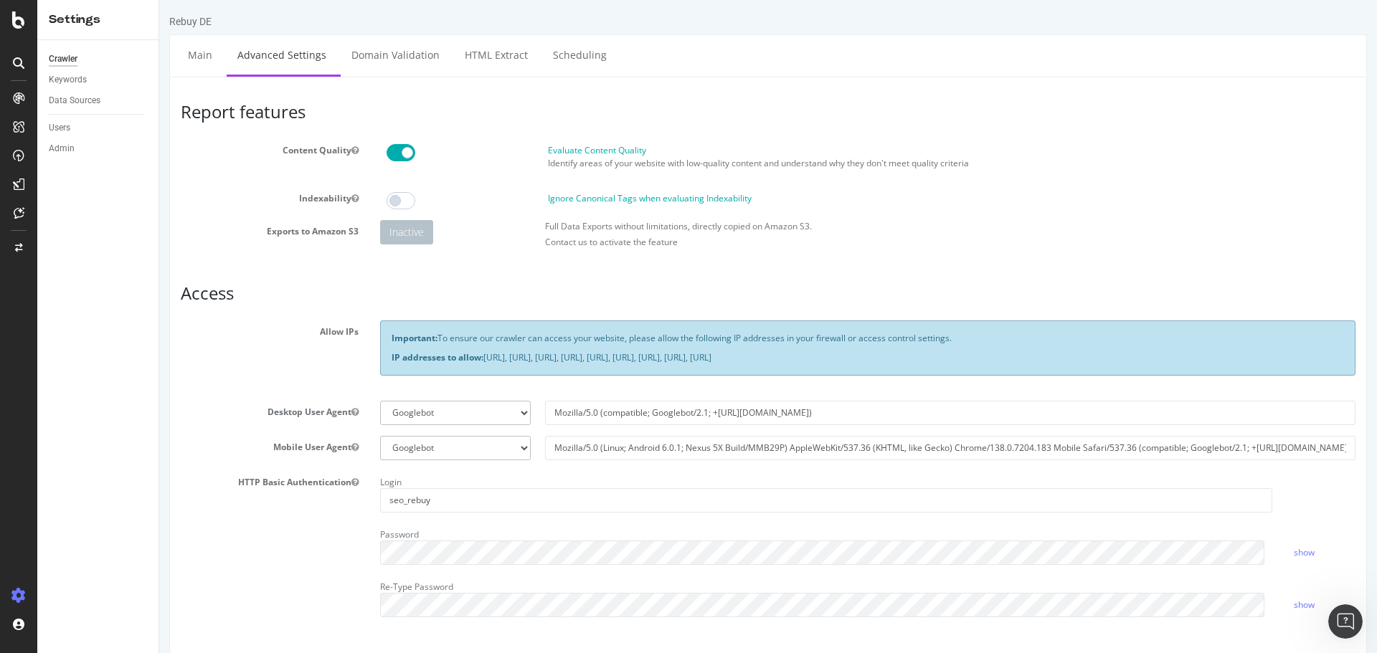
click at [977, 368] on div "Important: To ensure our crawler can access your website, please allow the foll…" at bounding box center [867, 348] width 975 height 54
click at [977, 360] on p "IP addresses to allow: [URL], [URL], [URL], [URL], [URL], [URL], [URL], [URL], …" at bounding box center [867, 357] width 952 height 12
click at [359, 67] on link "Domain Validation" at bounding box center [396, 54] width 110 height 39
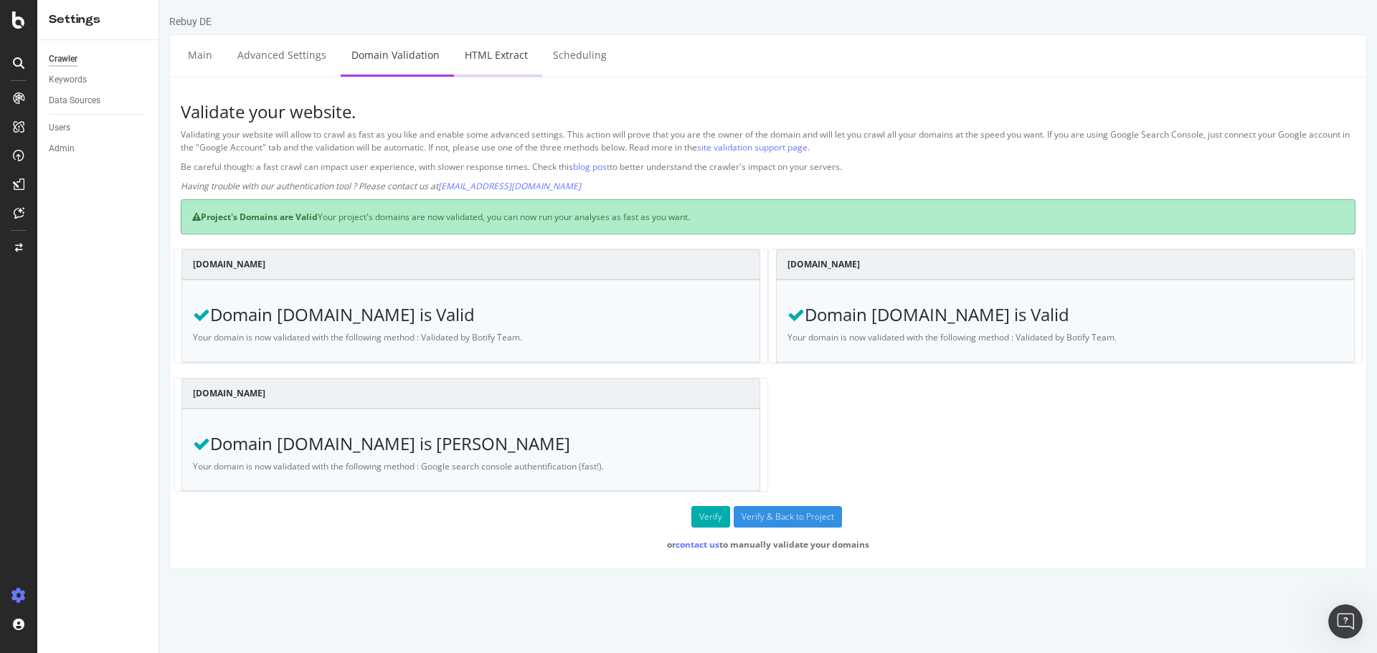
click at [469, 49] on link "HTML Extract" at bounding box center [496, 54] width 85 height 39
select select "i"
select select "exist"
select select "i"
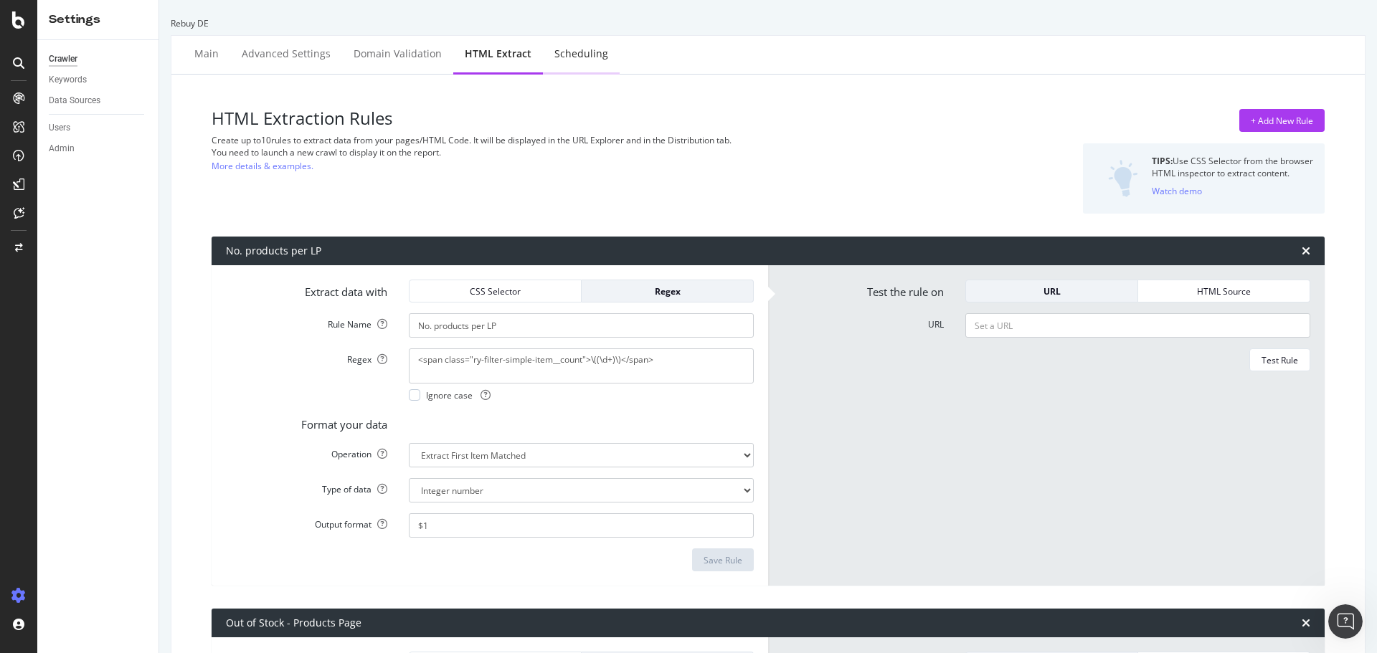
click at [571, 54] on div "Scheduling" at bounding box center [581, 54] width 54 height 14
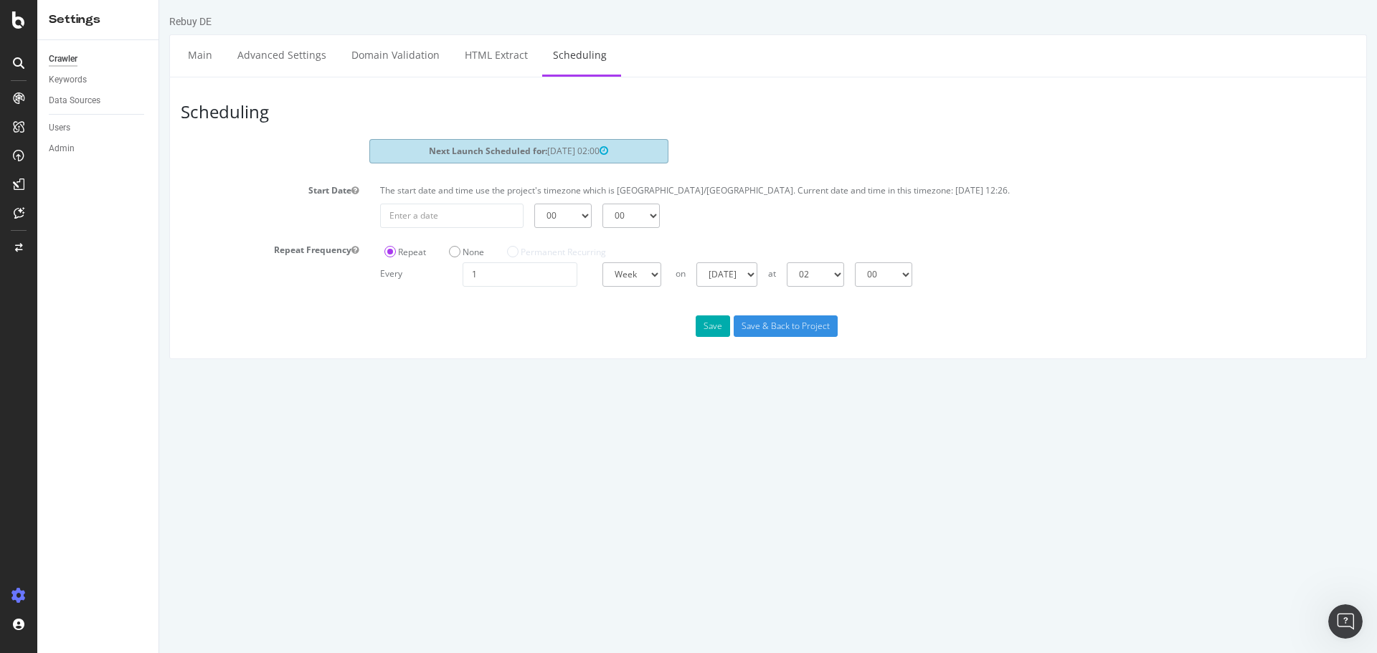
click at [551, 151] on span "[DATE] 02:00" at bounding box center [577, 151] width 61 height 12
click at [80, 108] on div "Data Sources" at bounding box center [104, 100] width 110 height 21
click at [79, 103] on div "Data Sources" at bounding box center [75, 100] width 52 height 15
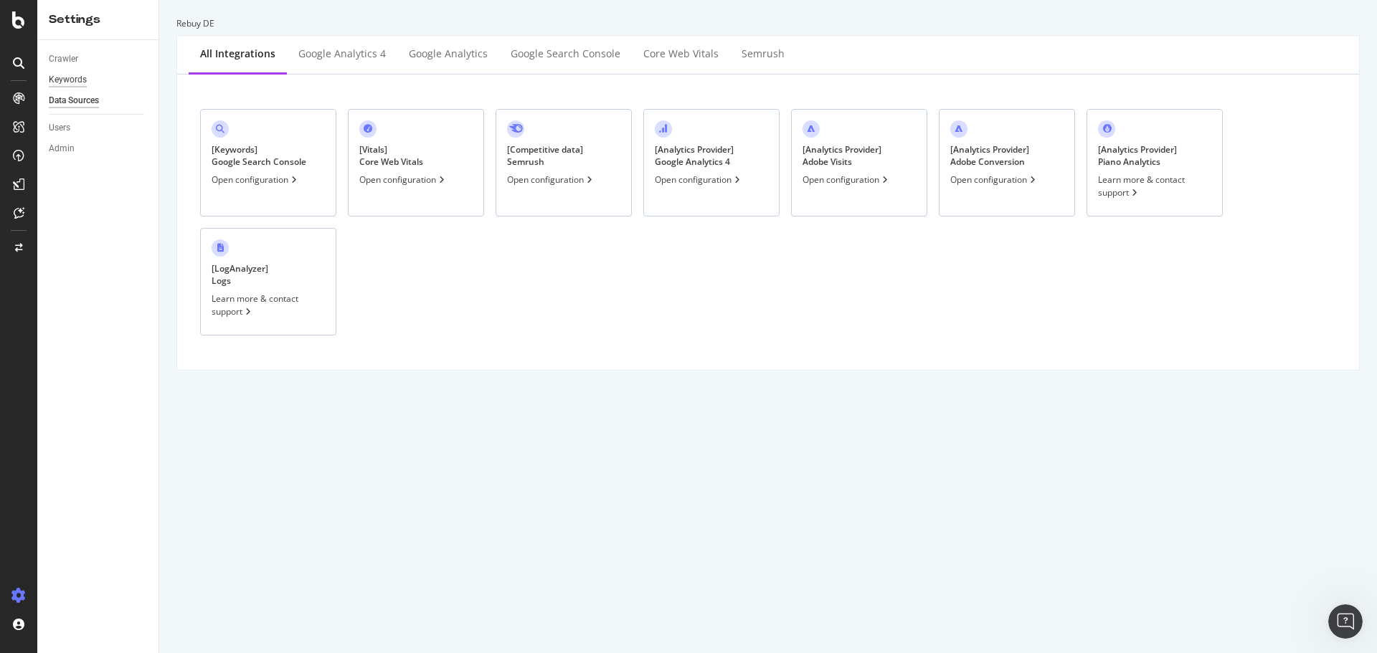
click at [80, 76] on div "Keywords" at bounding box center [68, 79] width 38 height 15
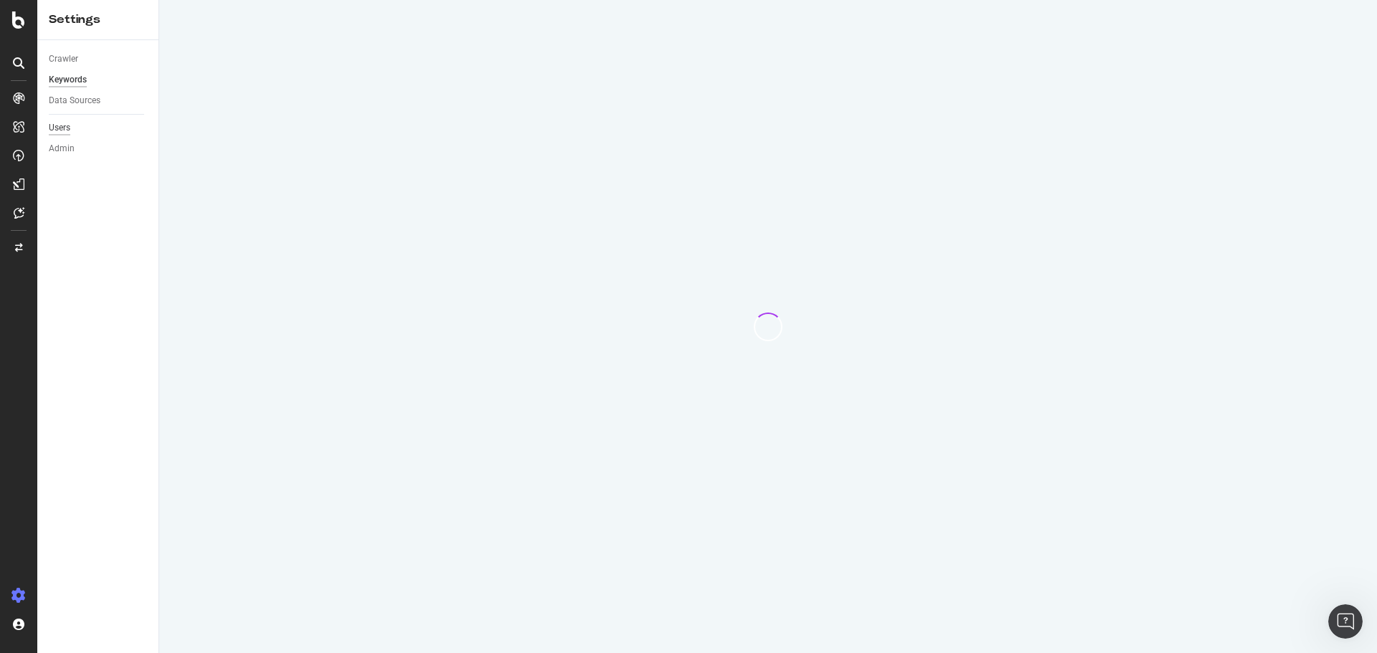
click at [68, 131] on div "Users" at bounding box center [60, 127] width 22 height 15
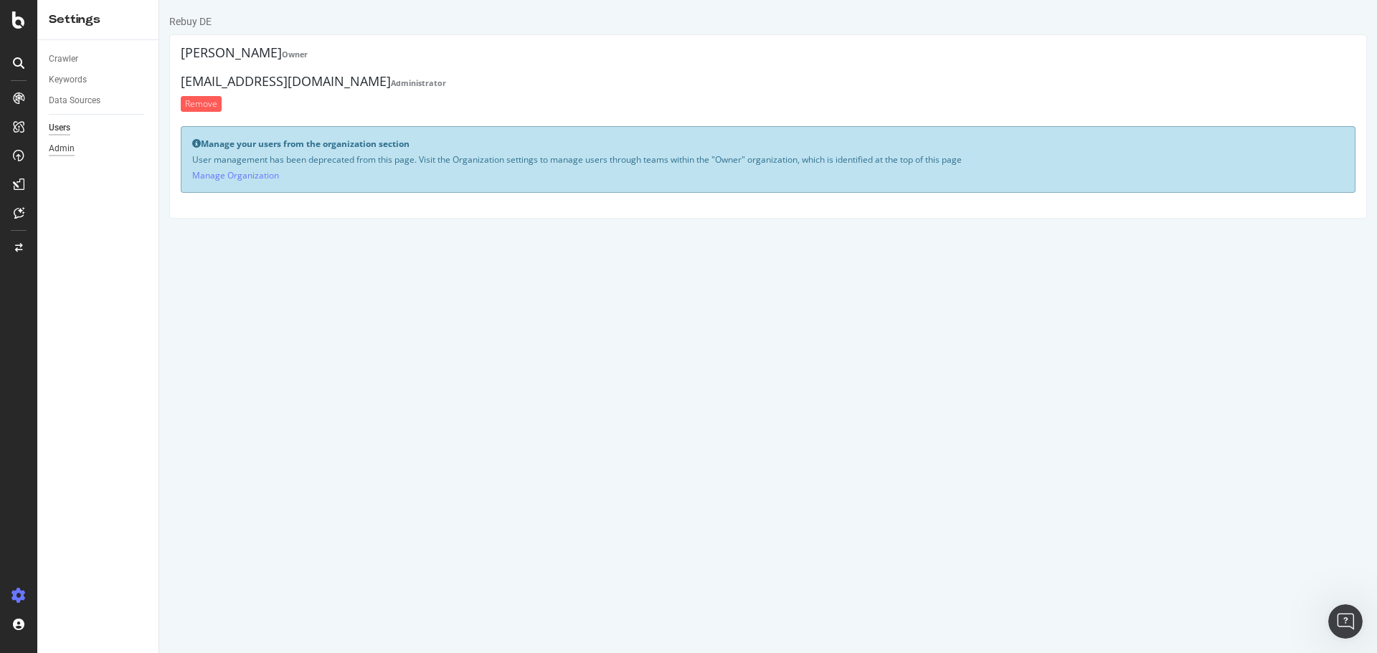
click at [66, 156] on div "Admin" at bounding box center [62, 148] width 26 height 15
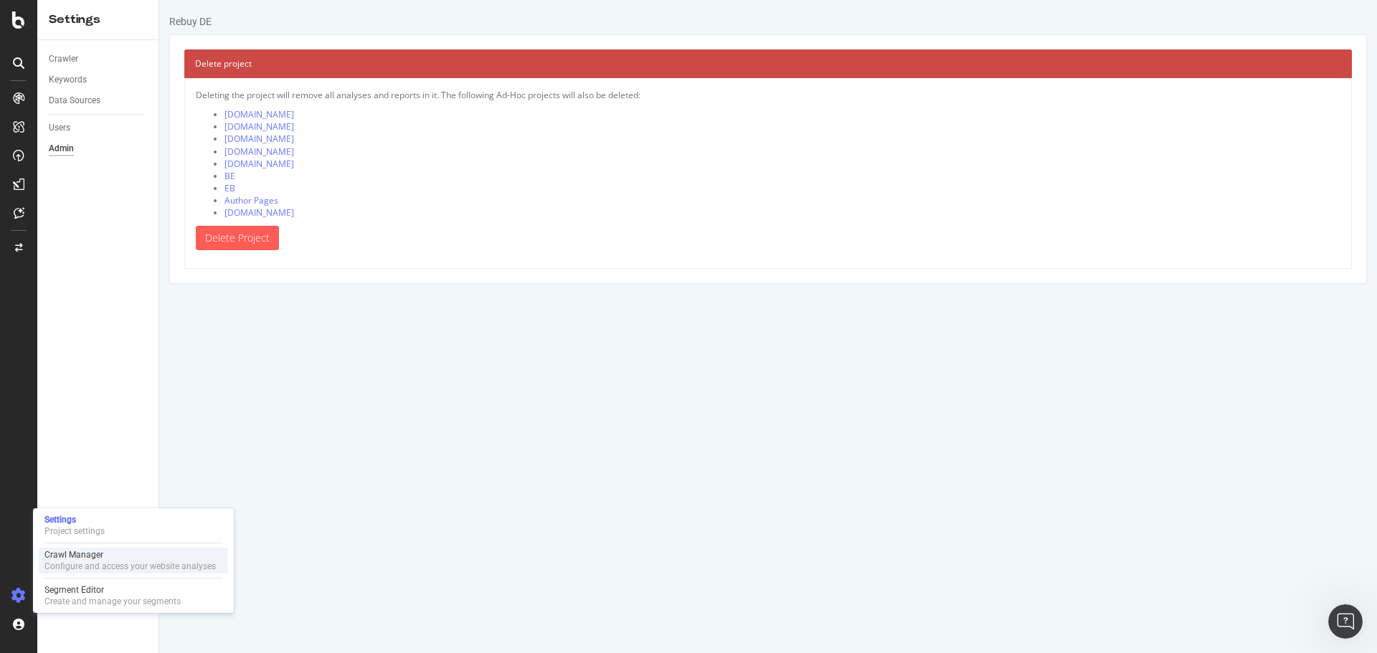
click at [72, 556] on div "Crawl Manager" at bounding box center [129, 554] width 171 height 11
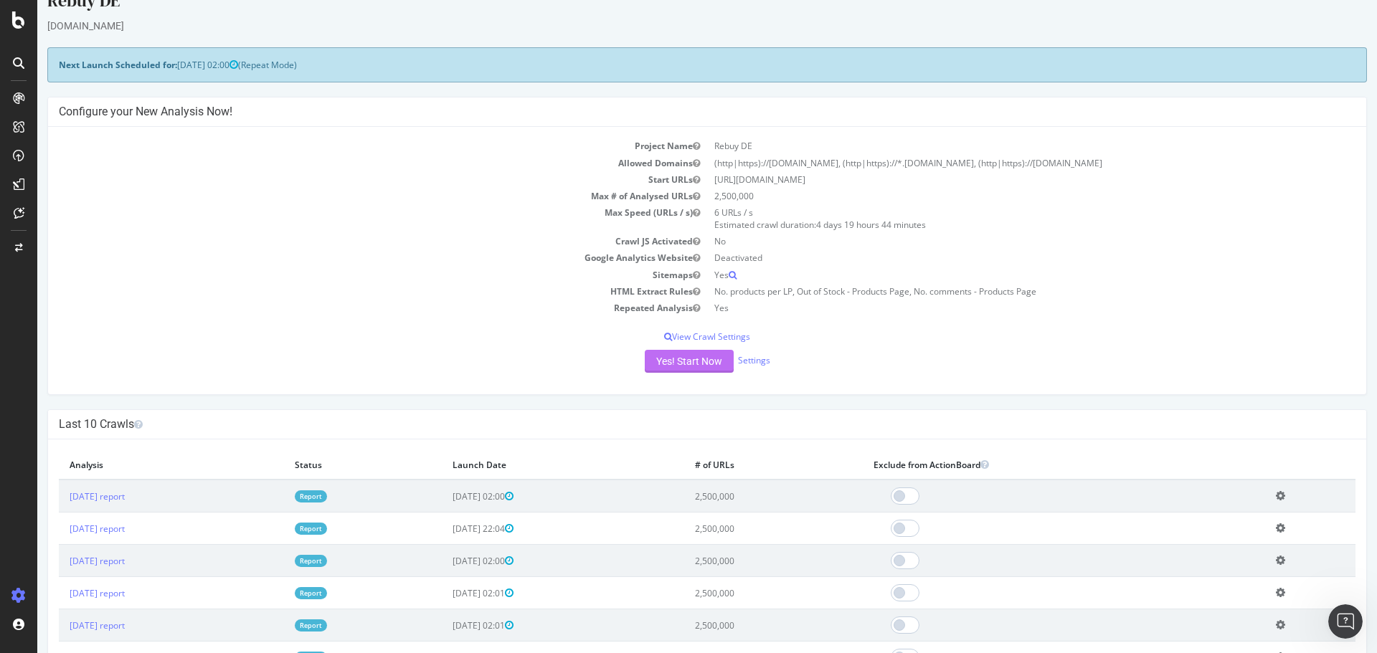
scroll to position [72, 0]
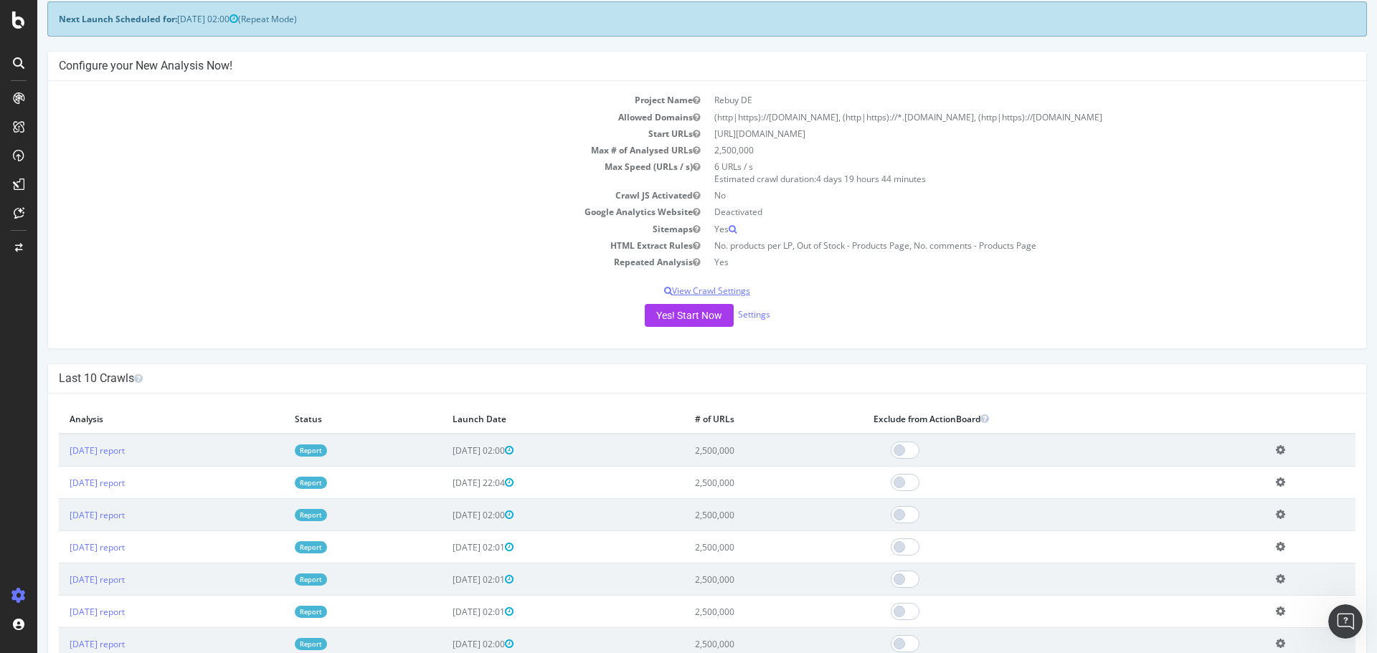
click at [735, 290] on p "View Crawl Settings" at bounding box center [707, 291] width 1296 height 12
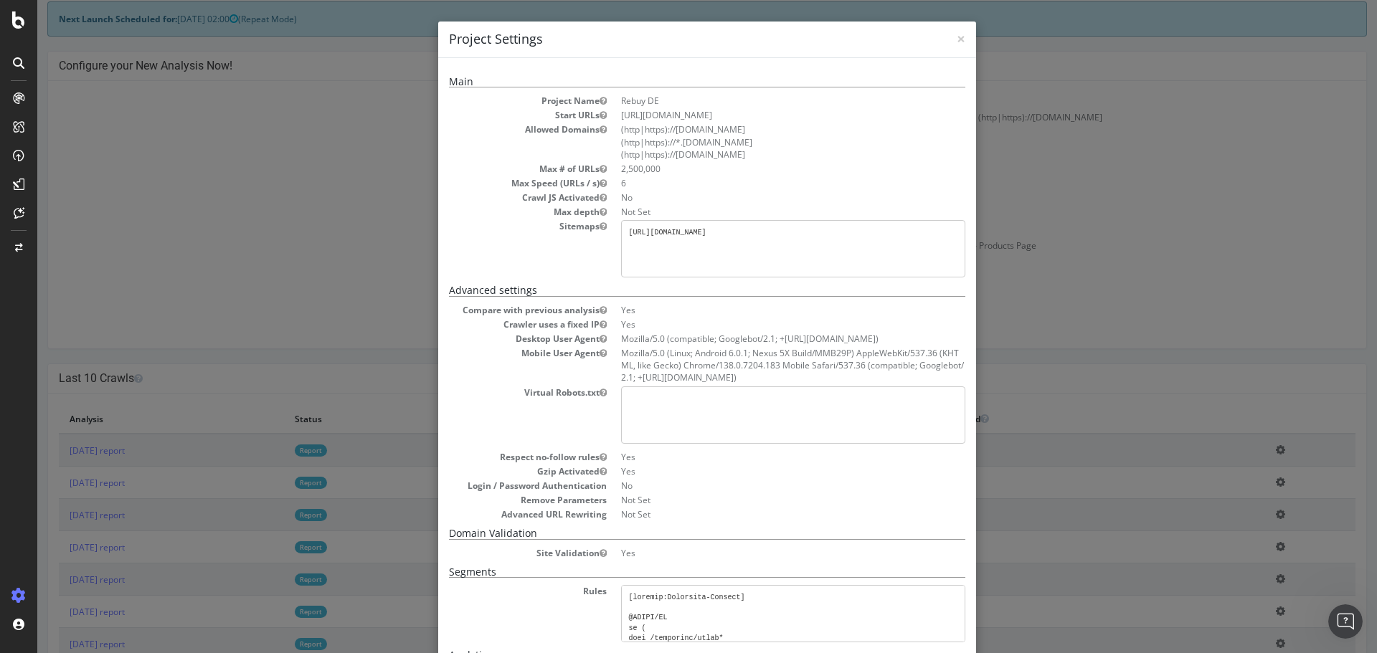
click at [599, 197] on icon "button" at bounding box center [602, 198] width 7 height 9
click at [599, 201] on icon "button" at bounding box center [602, 198] width 7 height 9
click at [601, 198] on icon "button" at bounding box center [602, 198] width 7 height 9
click at [599, 197] on icon "button" at bounding box center [602, 198] width 7 height 9
click at [626, 201] on dd "No" at bounding box center [793, 197] width 344 height 12
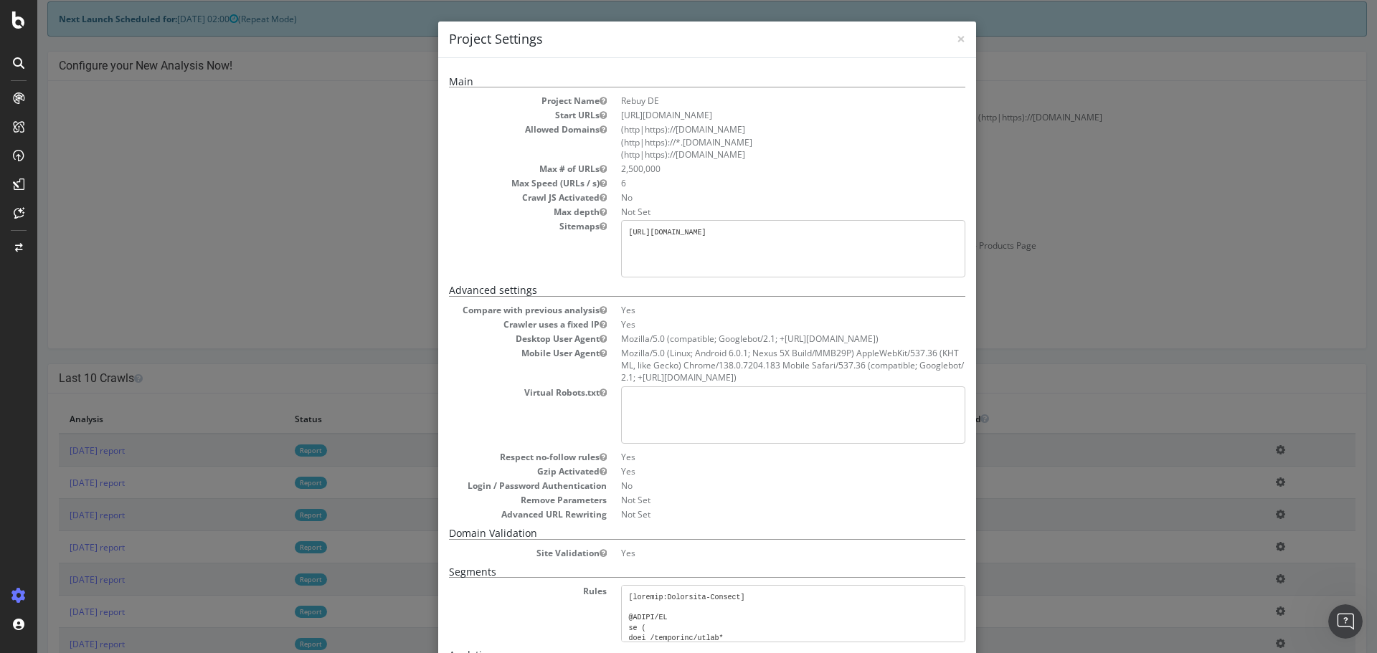
click at [626, 201] on dd "No" at bounding box center [793, 197] width 344 height 12
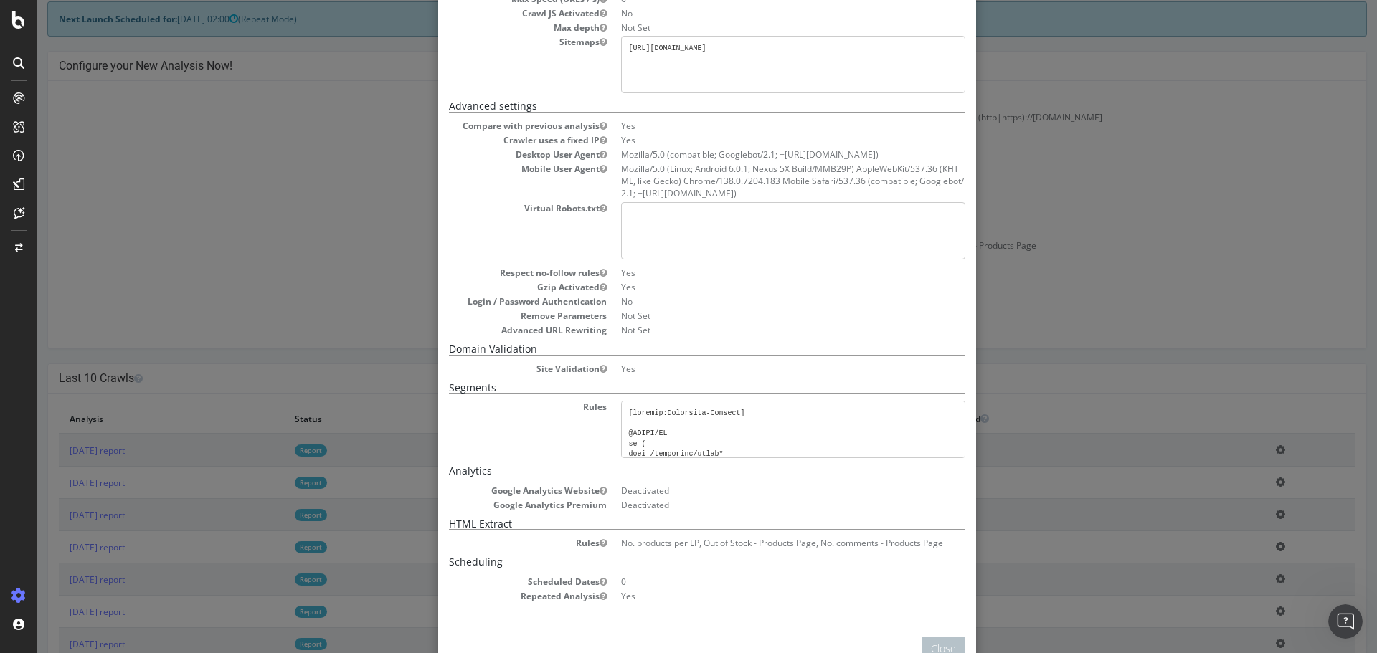
scroll to position [224, 0]
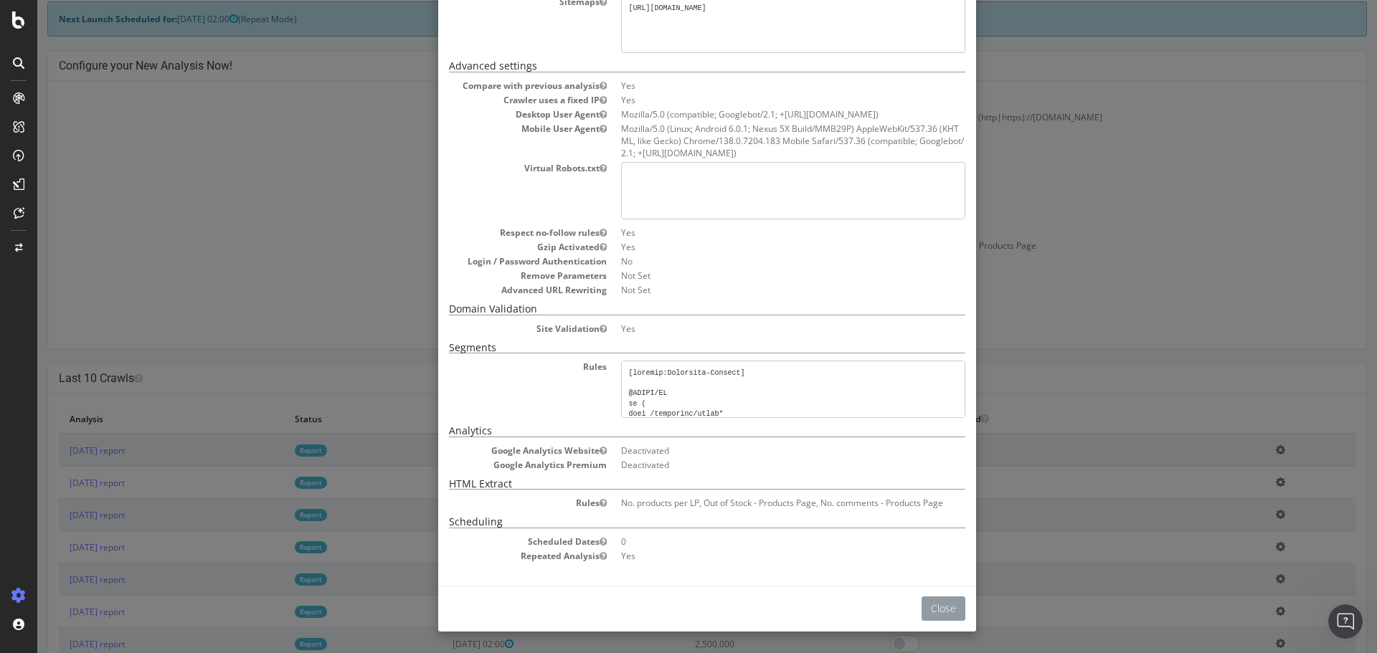
drag, startPoint x: 939, startPoint y: 605, endPoint x: 807, endPoint y: 517, distance: 159.3
click at [939, 606] on button "Close" at bounding box center [943, 609] width 44 height 24
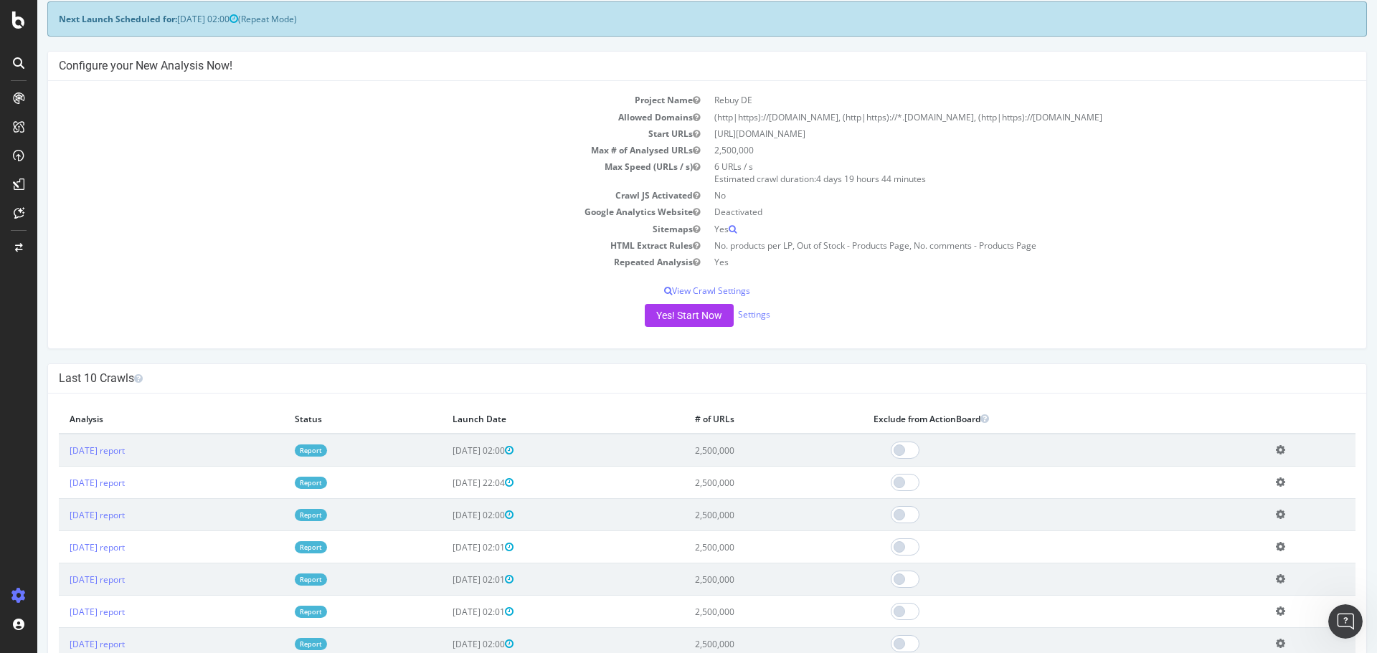
click at [693, 196] on icon "button" at bounding box center [696, 195] width 7 height 9
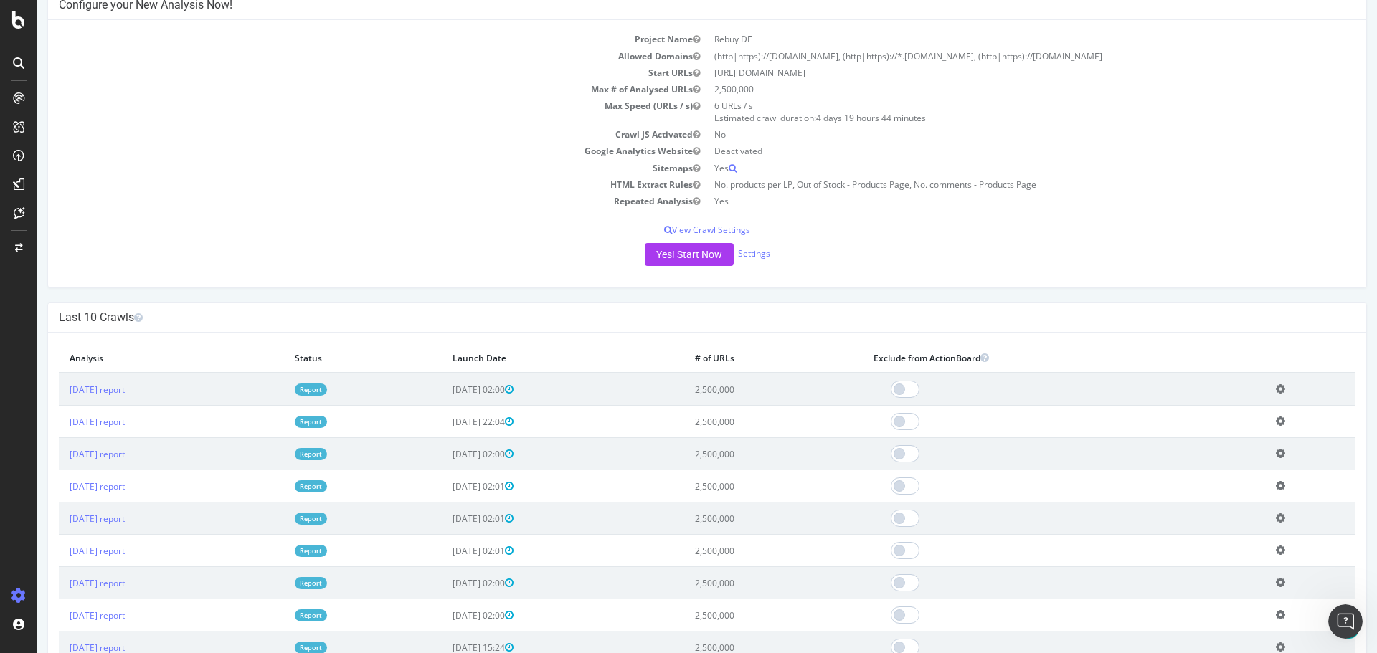
scroll to position [0, 0]
